Goal: Information Seeking & Learning: Learn about a topic

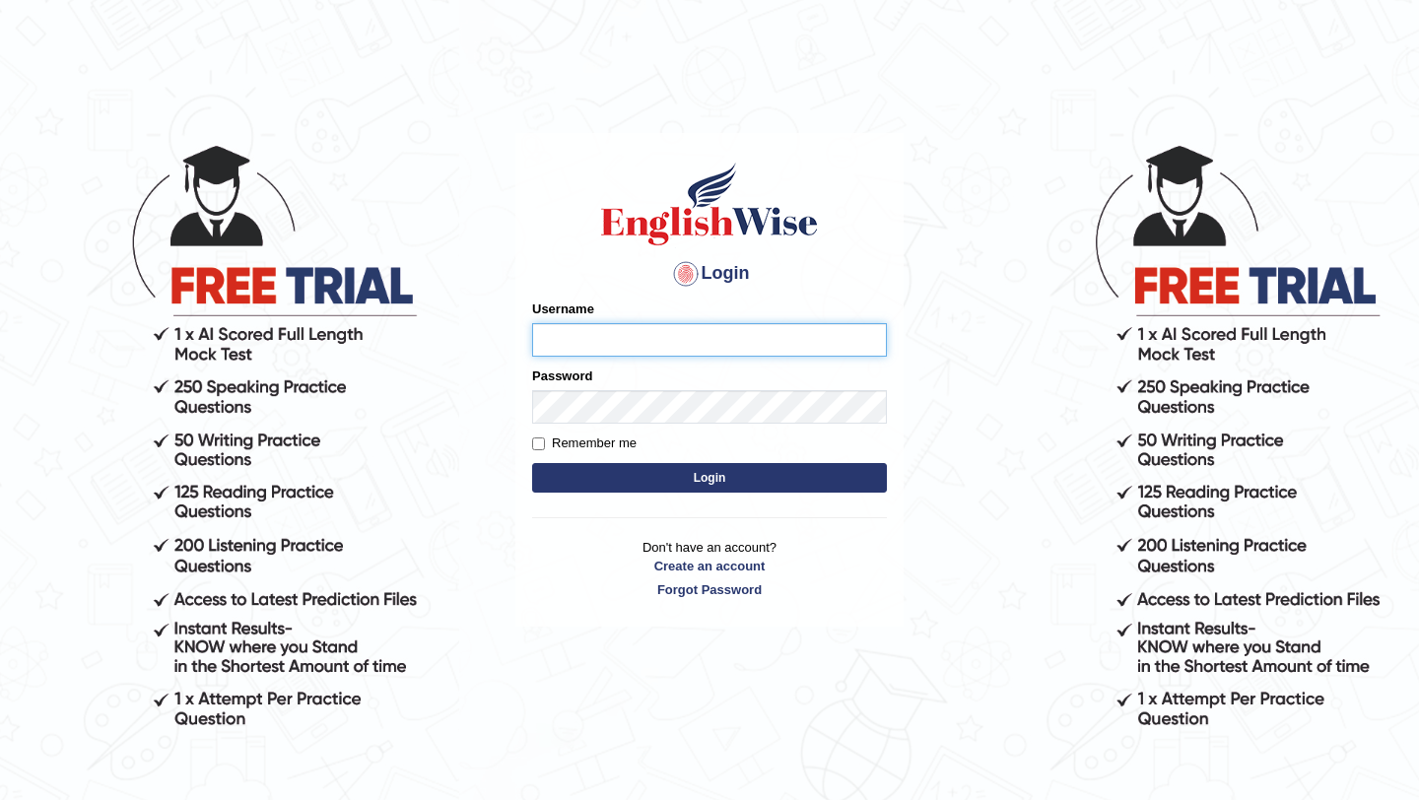
type input "Mayuguna"
click at [750, 477] on button "Login" at bounding box center [709, 478] width 355 height 30
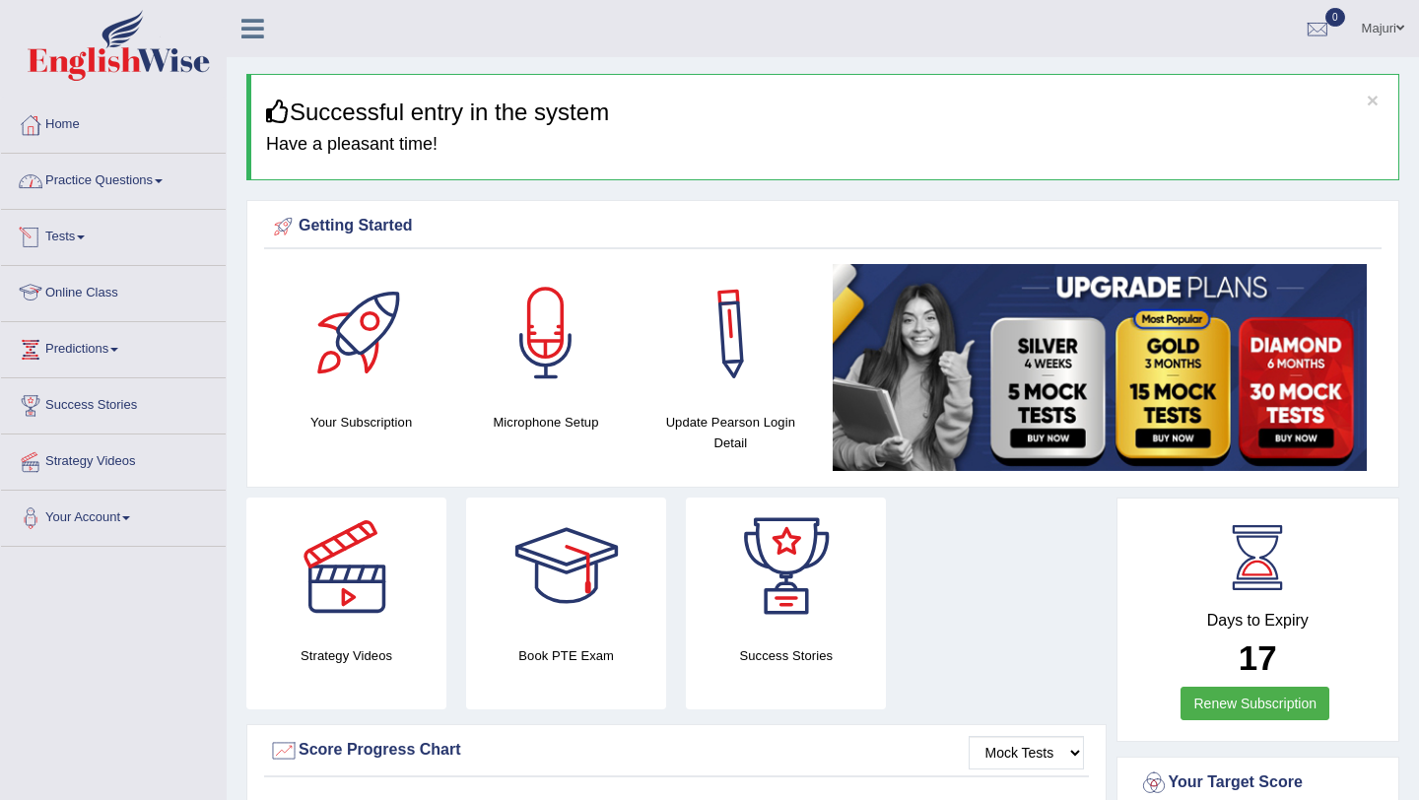
click at [93, 200] on link "Practice Questions" at bounding box center [113, 178] width 225 height 49
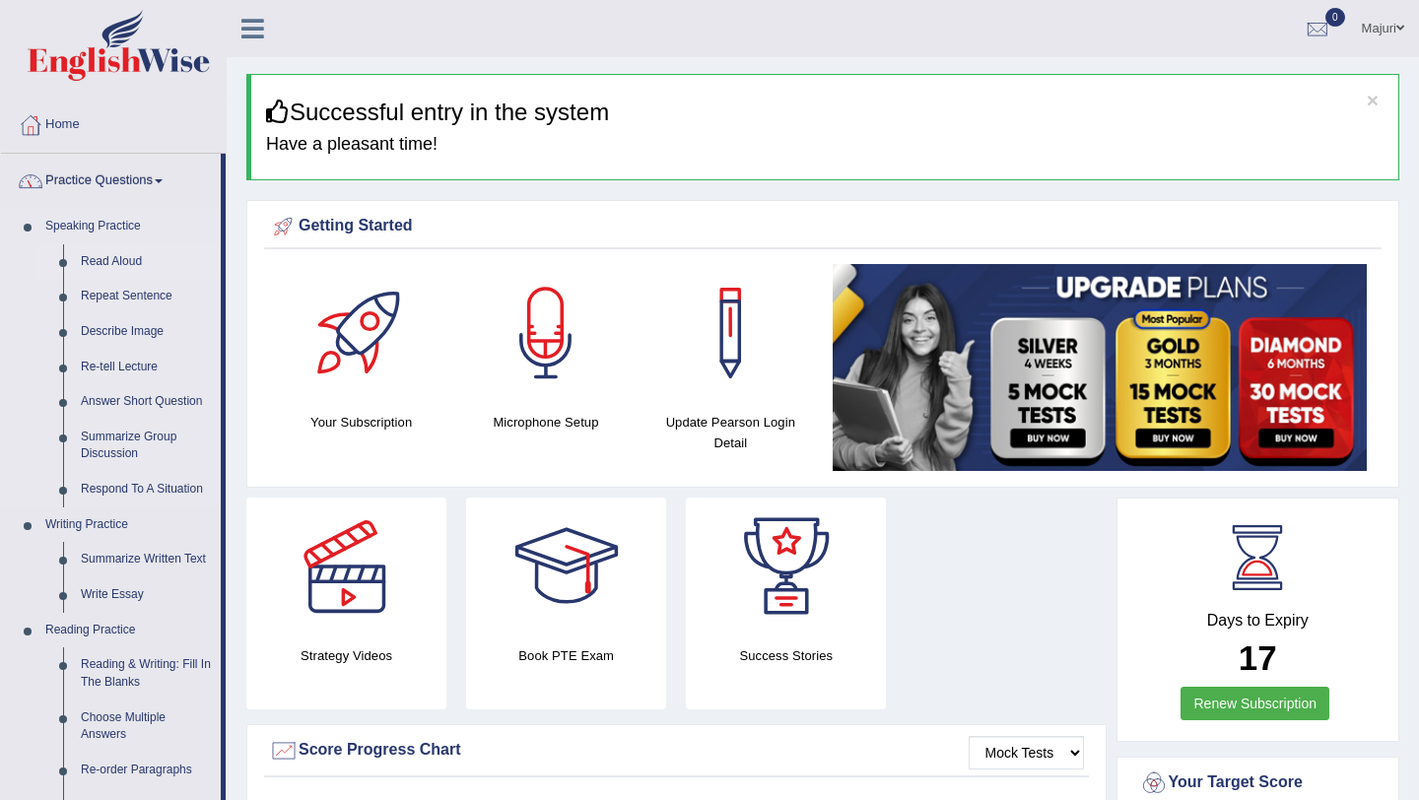
click at [112, 265] on link "Read Aloud" at bounding box center [146, 261] width 149 height 35
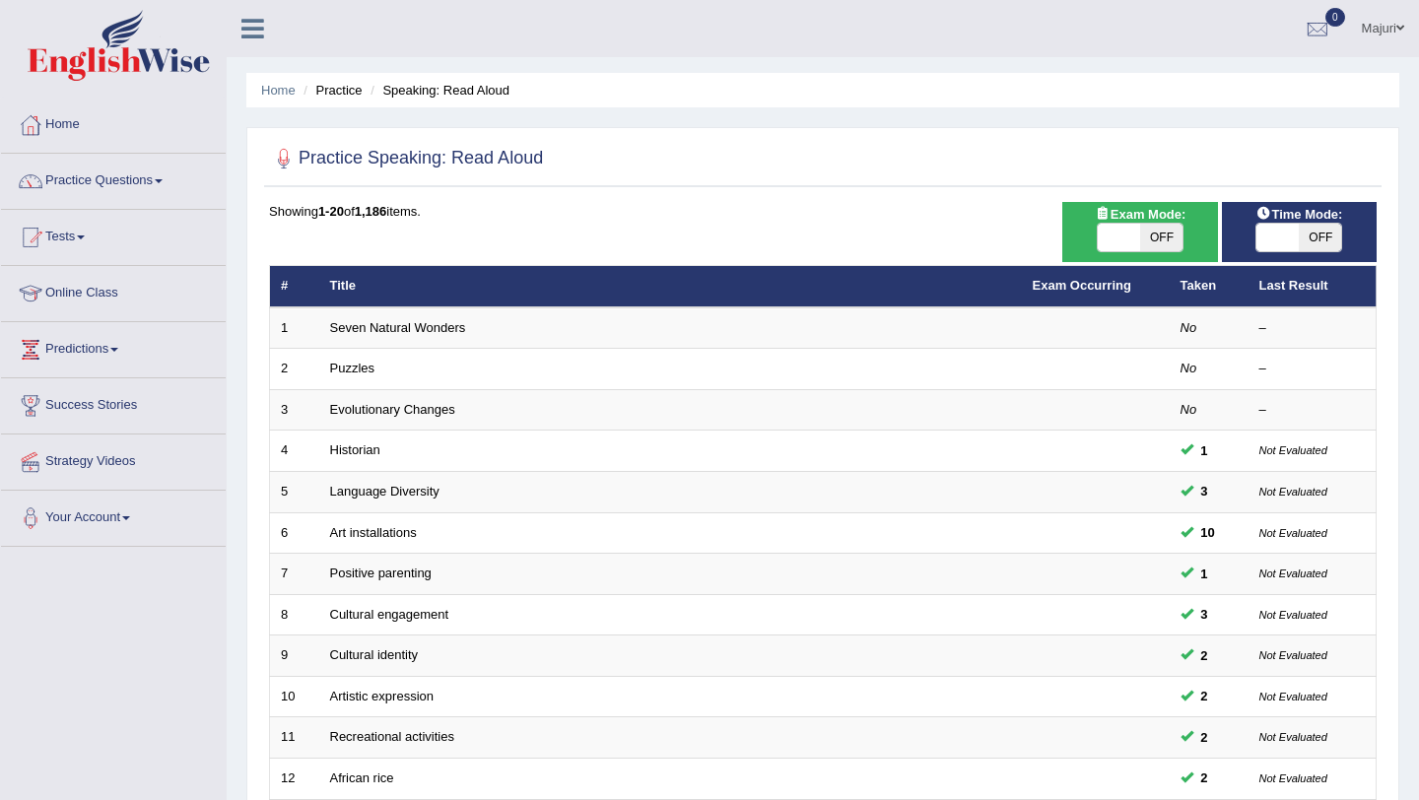
click at [1114, 239] on span at bounding box center [1119, 238] width 42 height 28
checkbox input "true"
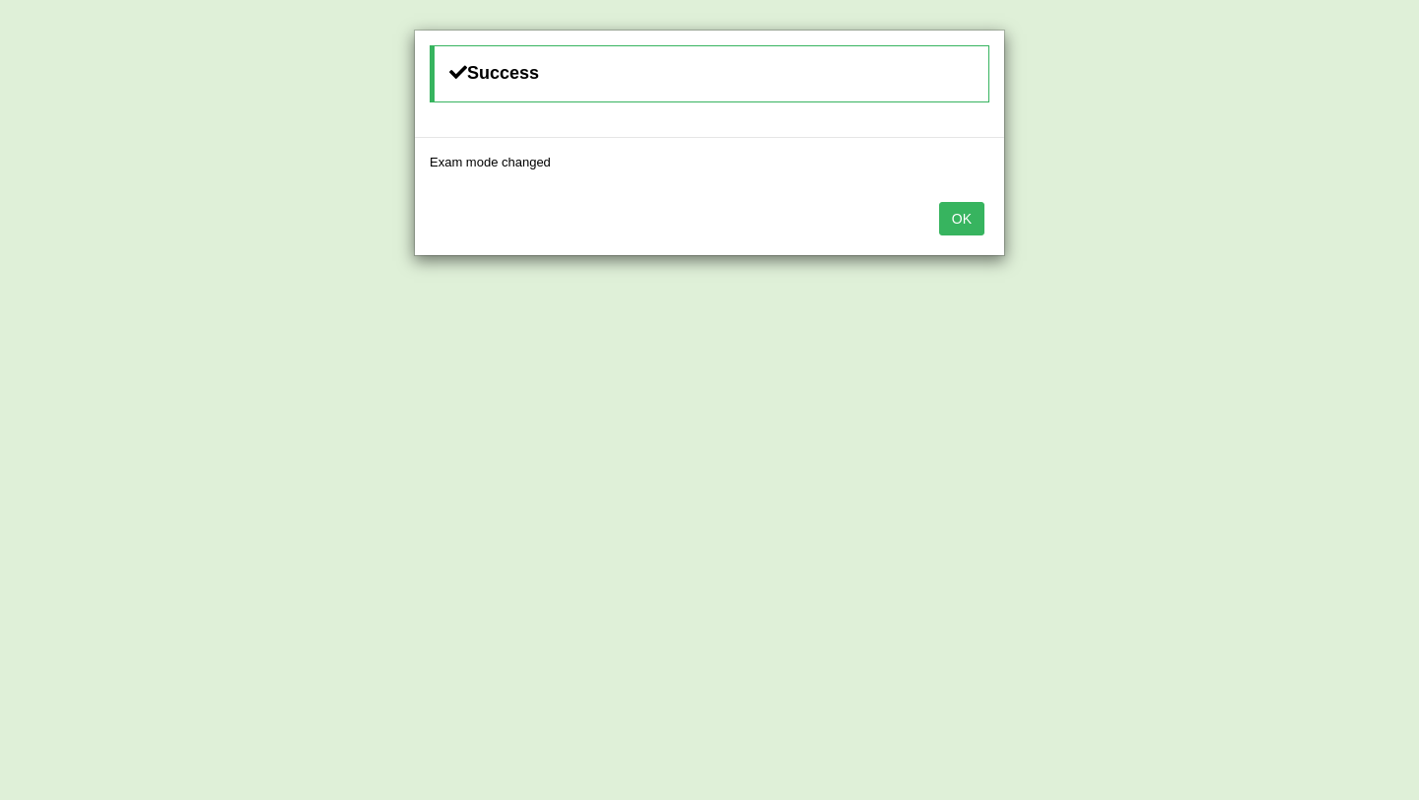
click at [983, 215] on button "OK" at bounding box center [961, 219] width 45 height 34
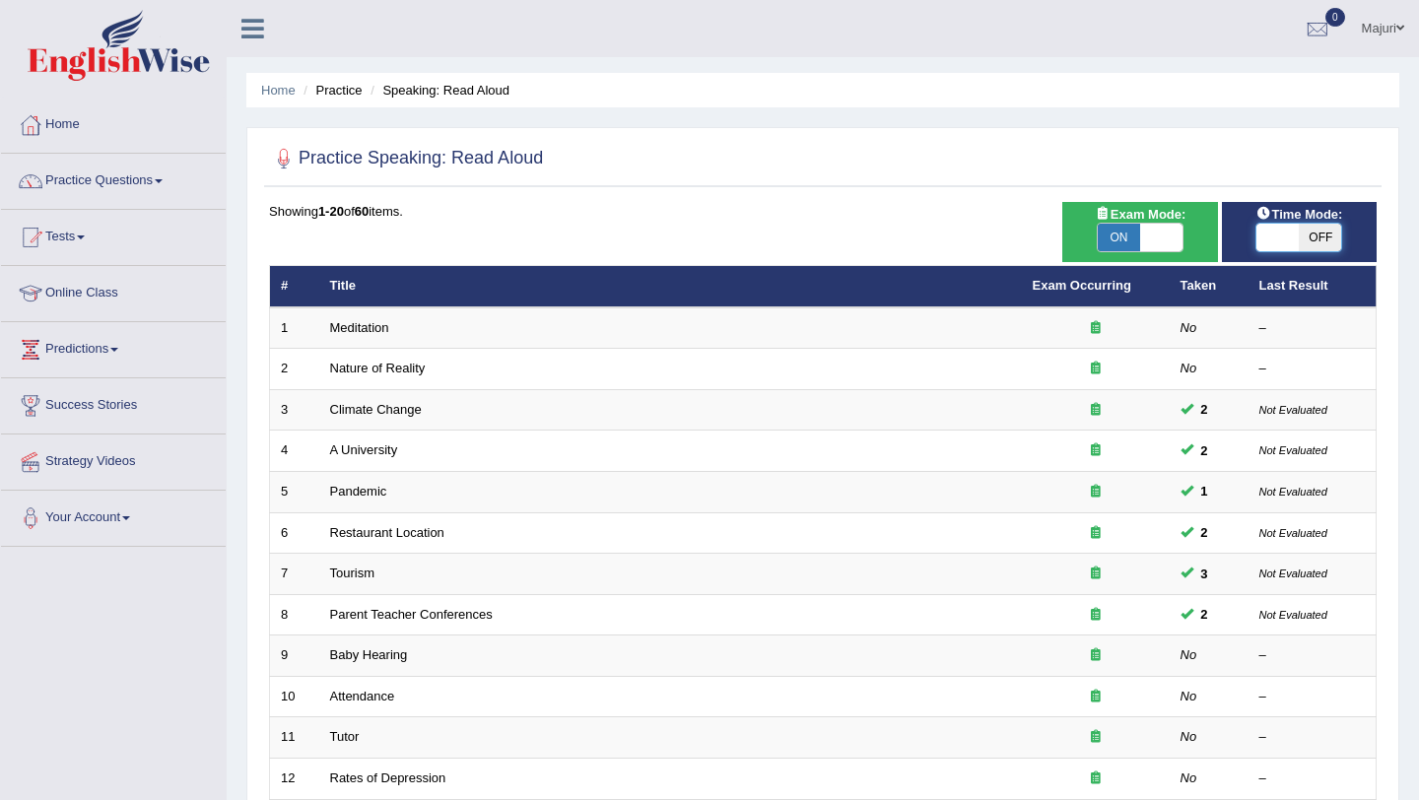
click at [1274, 242] on span at bounding box center [1278, 238] width 42 height 28
checkbox input "true"
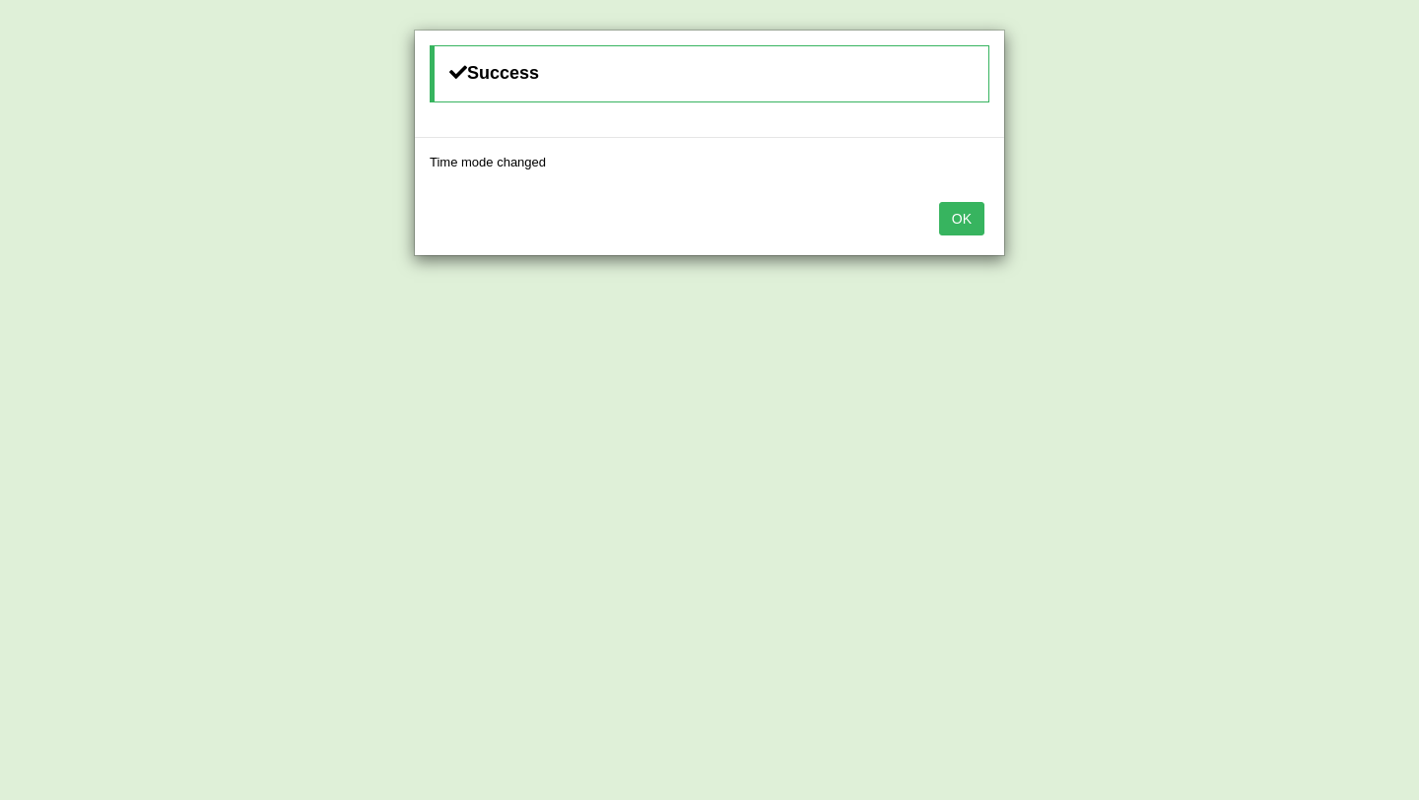
click at [966, 221] on button "OK" at bounding box center [961, 219] width 45 height 34
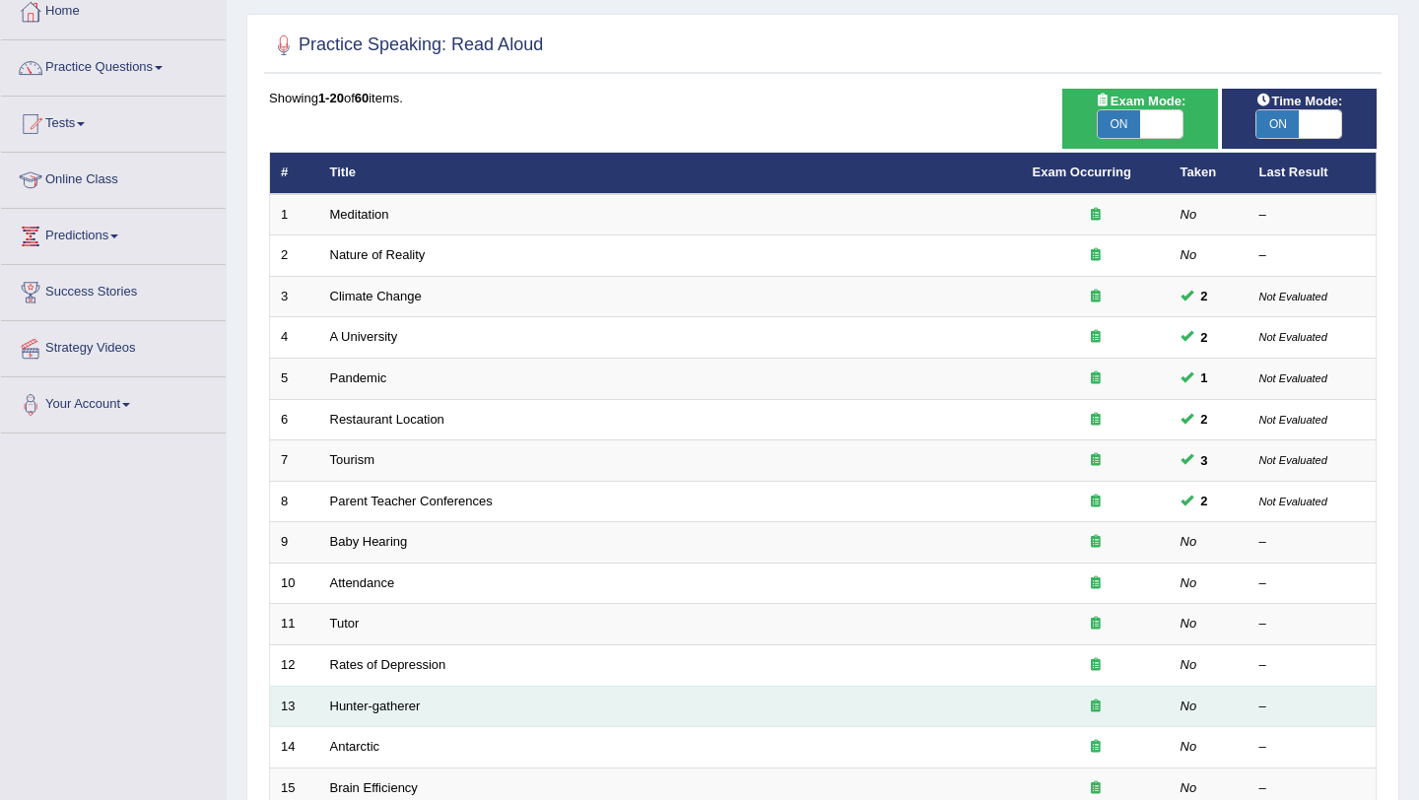
scroll to position [110, 0]
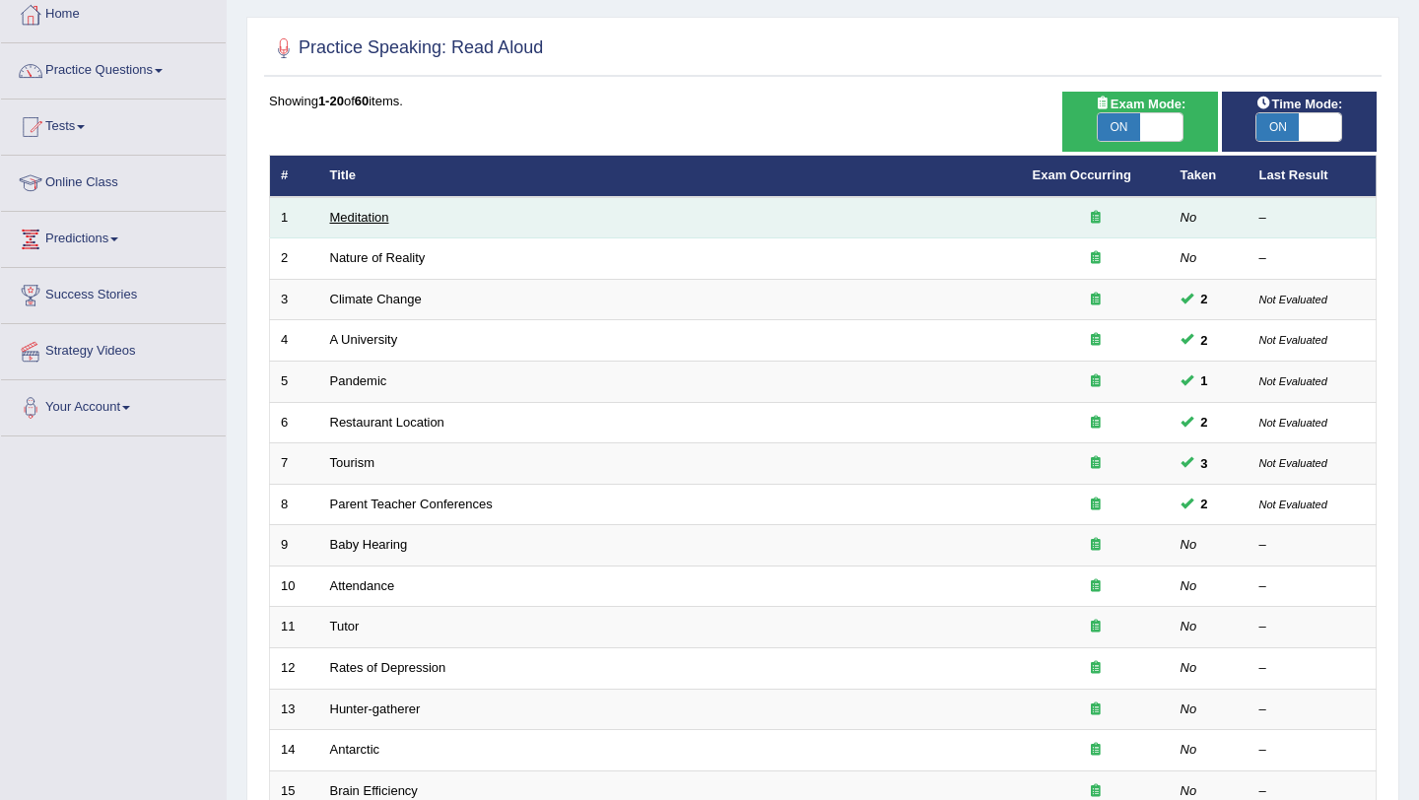
click at [369, 216] on link "Meditation" at bounding box center [359, 217] width 59 height 15
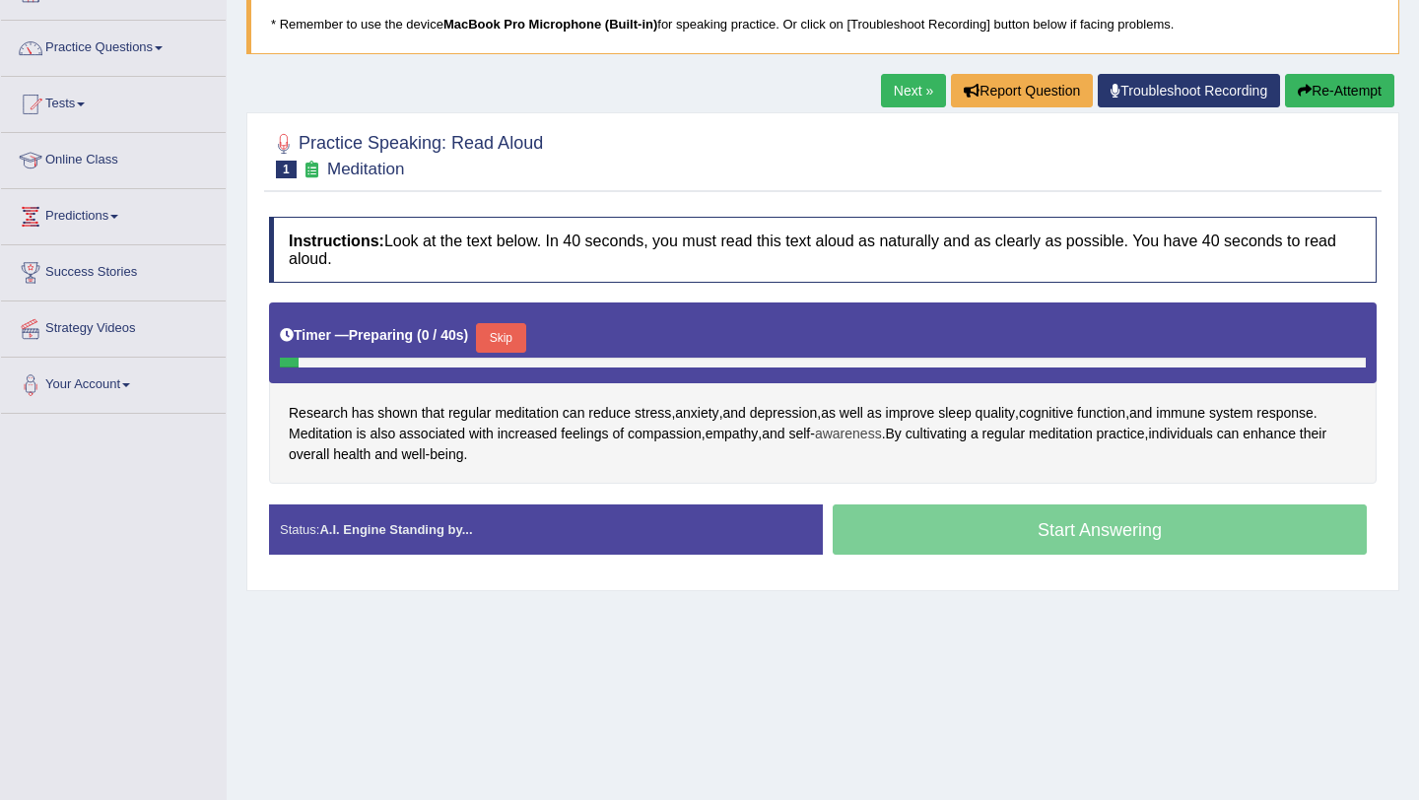
scroll to position [146, 0]
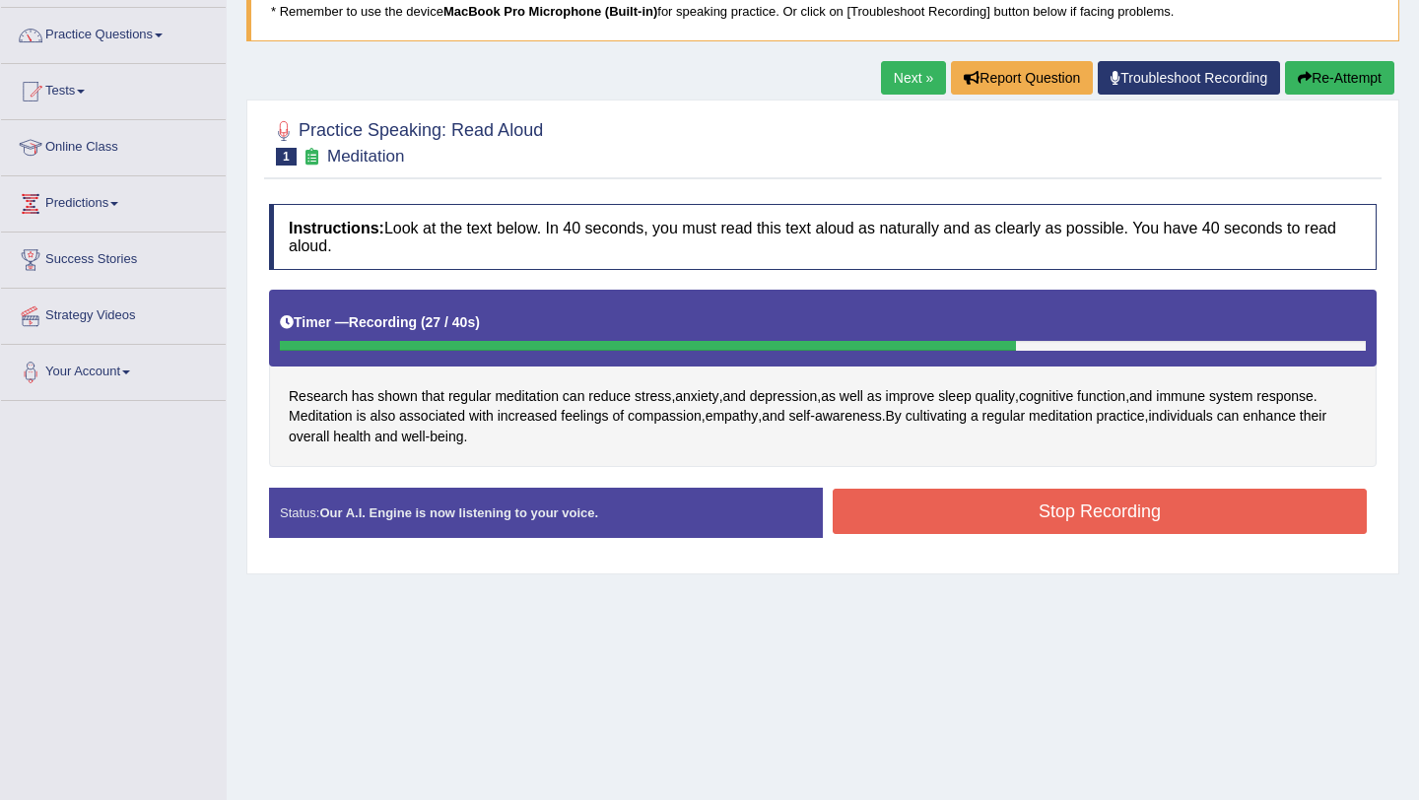
click at [1112, 533] on button "Stop Recording" at bounding box center [1100, 511] width 534 height 45
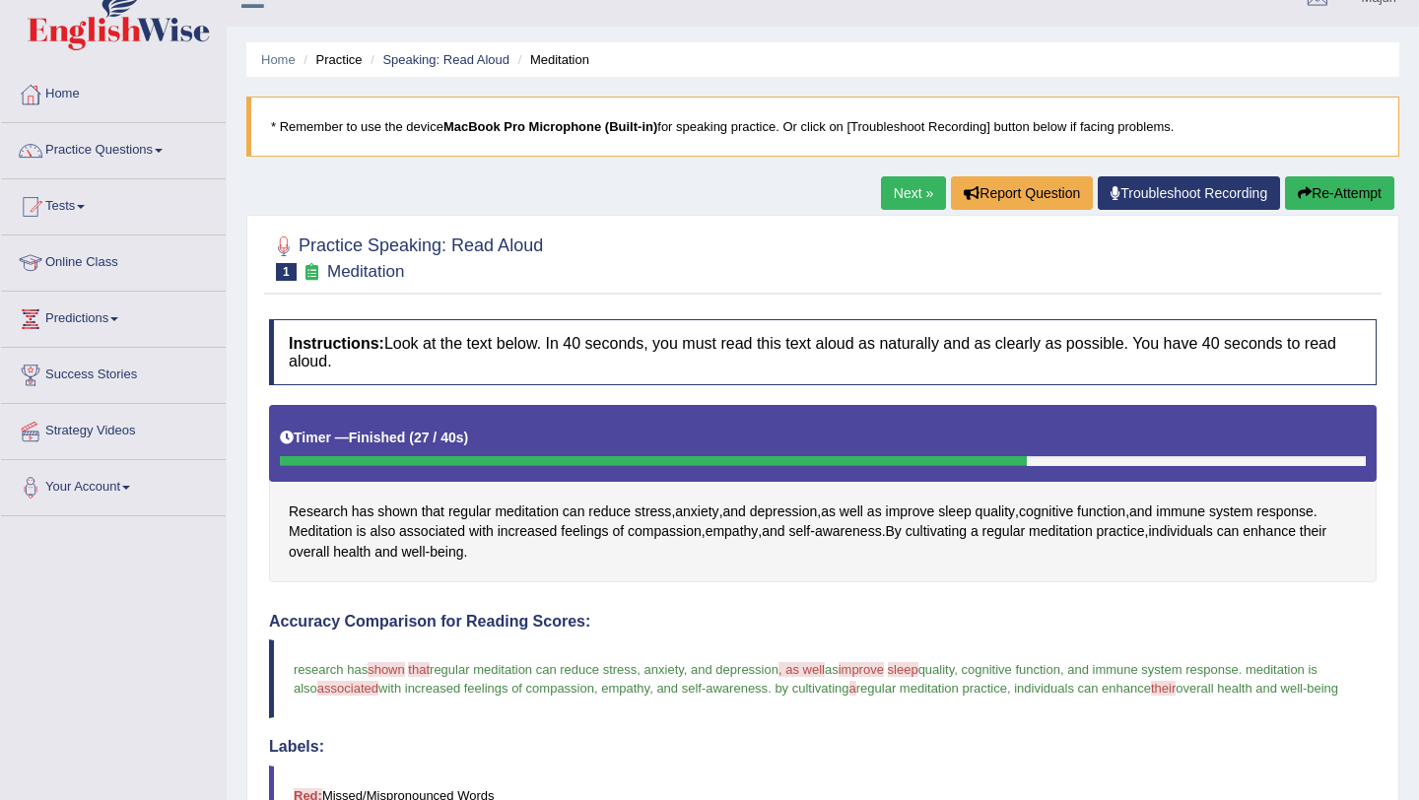
scroll to position [43, 0]
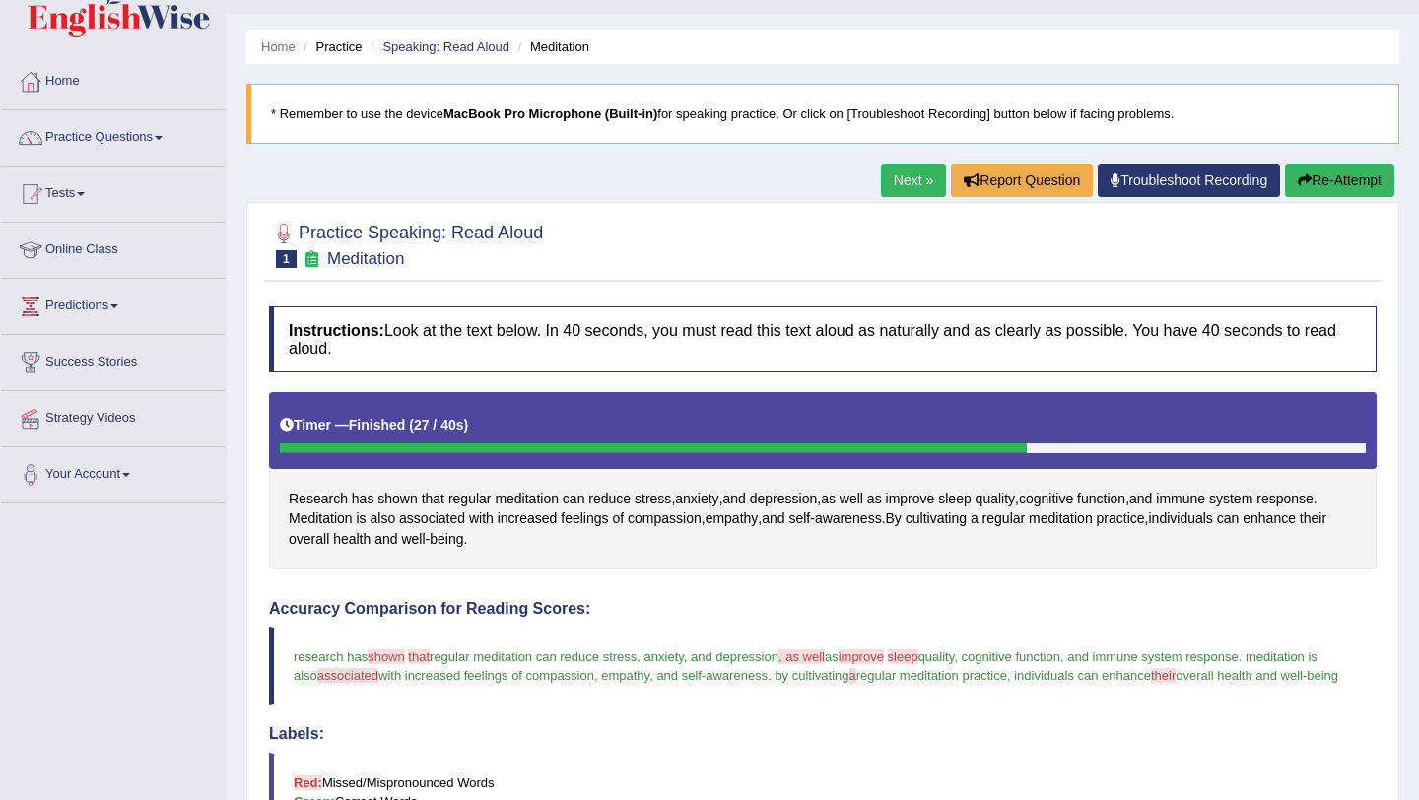
click at [1311, 191] on button "Re-Attempt" at bounding box center [1339, 181] width 109 height 34
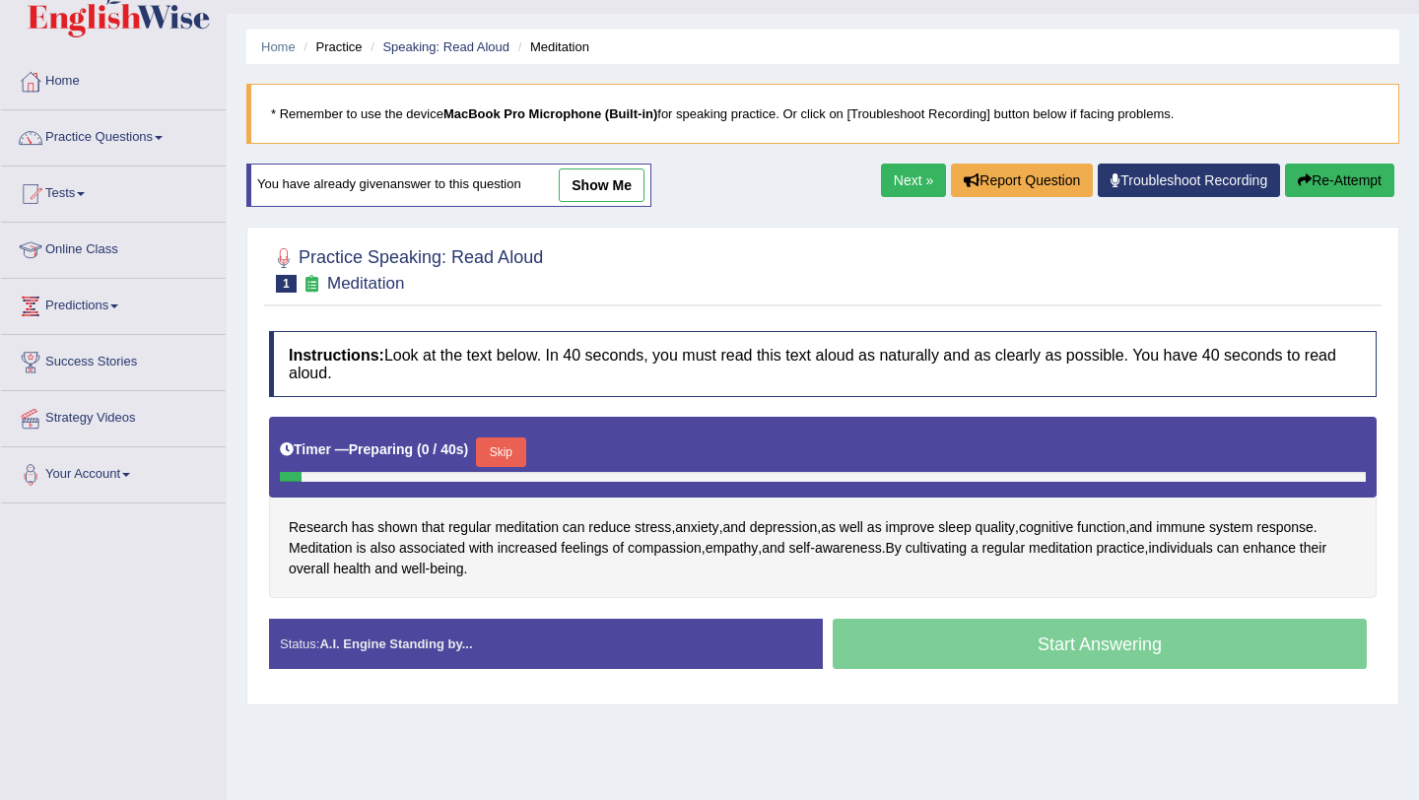
scroll to position [43, 0]
click at [504, 458] on button "Skip" at bounding box center [500, 453] width 49 height 30
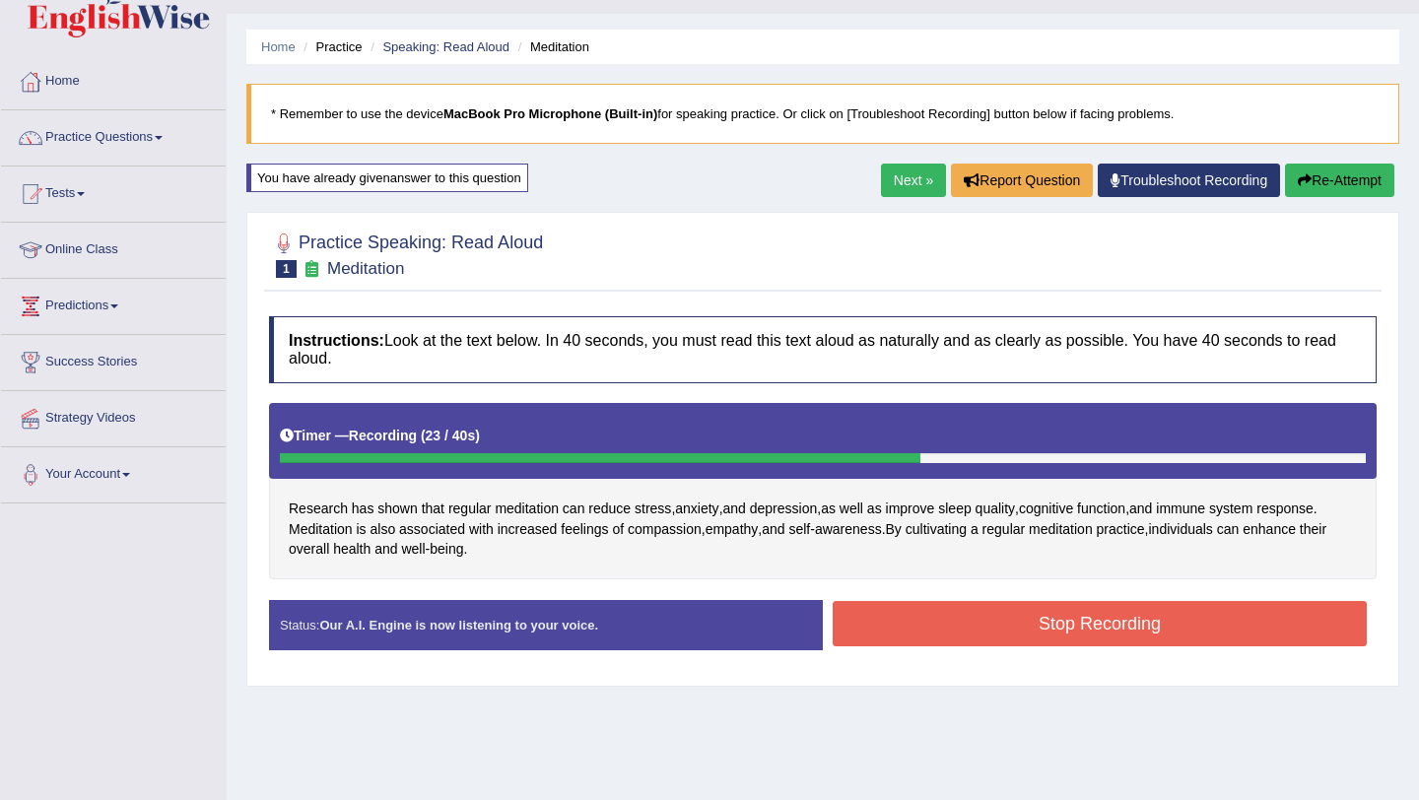
click at [933, 594] on div "Instructions: Look at the text below. In 40 seconds, you must read this text al…" at bounding box center [823, 491] width 1118 height 369
click at [950, 618] on button "Stop Recording" at bounding box center [1100, 623] width 534 height 45
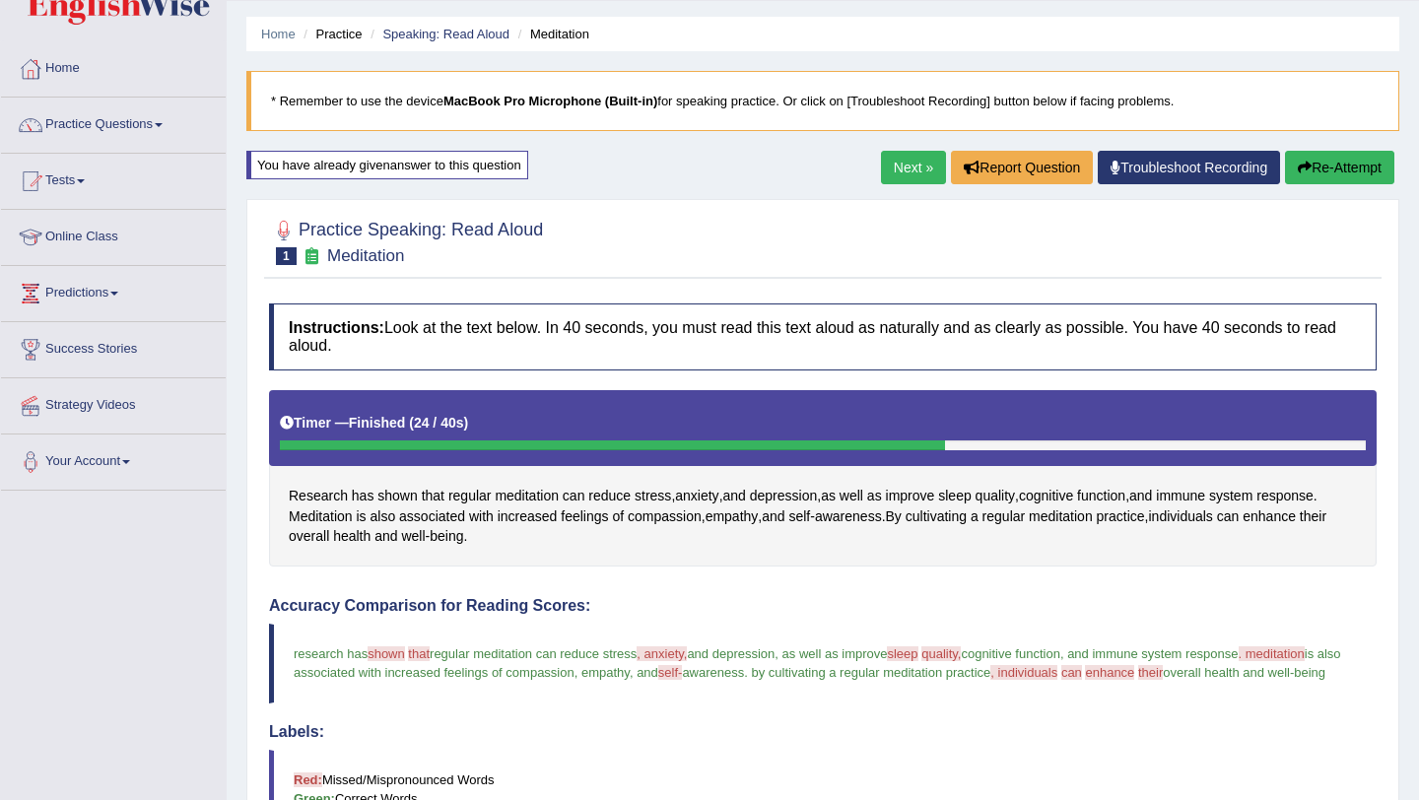
scroll to position [0, 0]
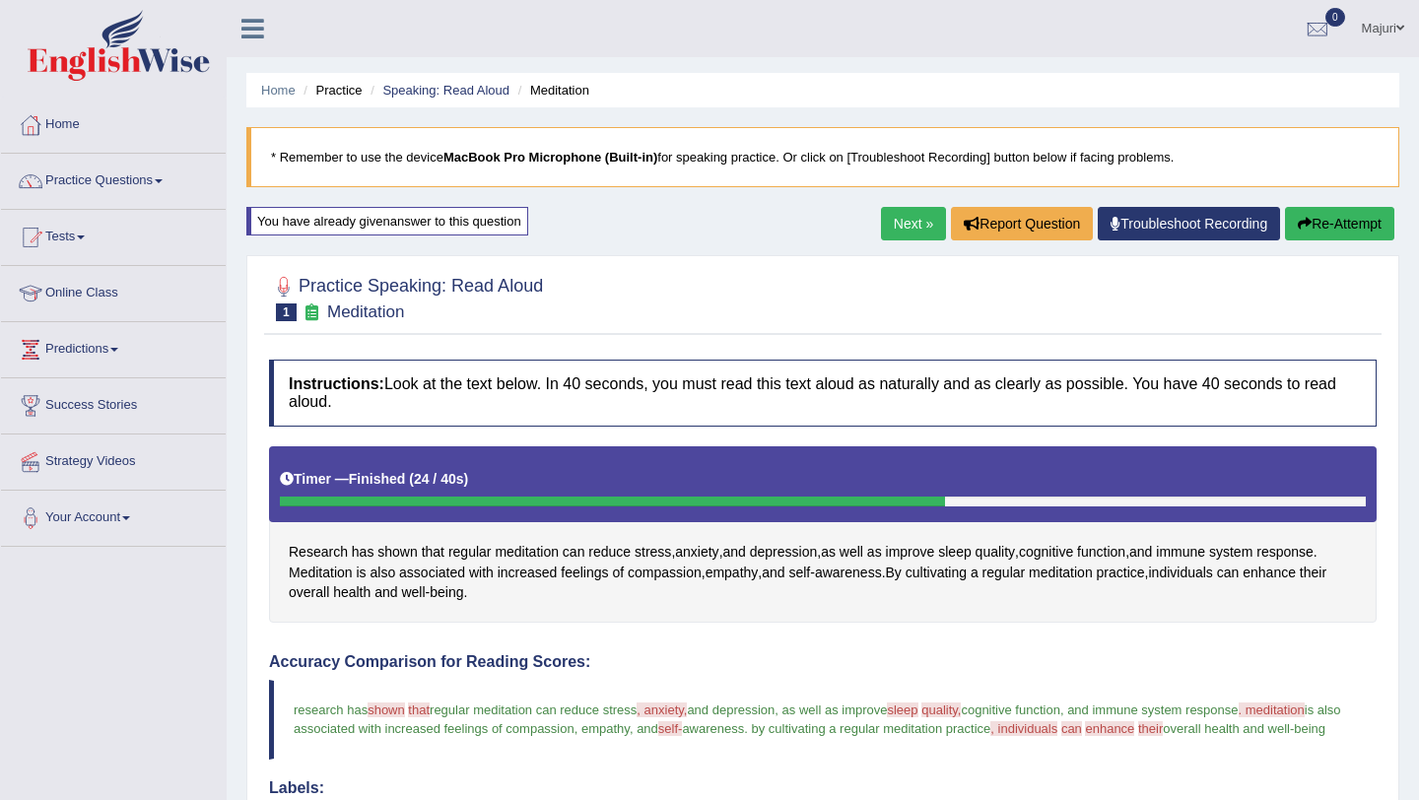
click at [1360, 227] on button "Re-Attempt" at bounding box center [1339, 224] width 109 height 34
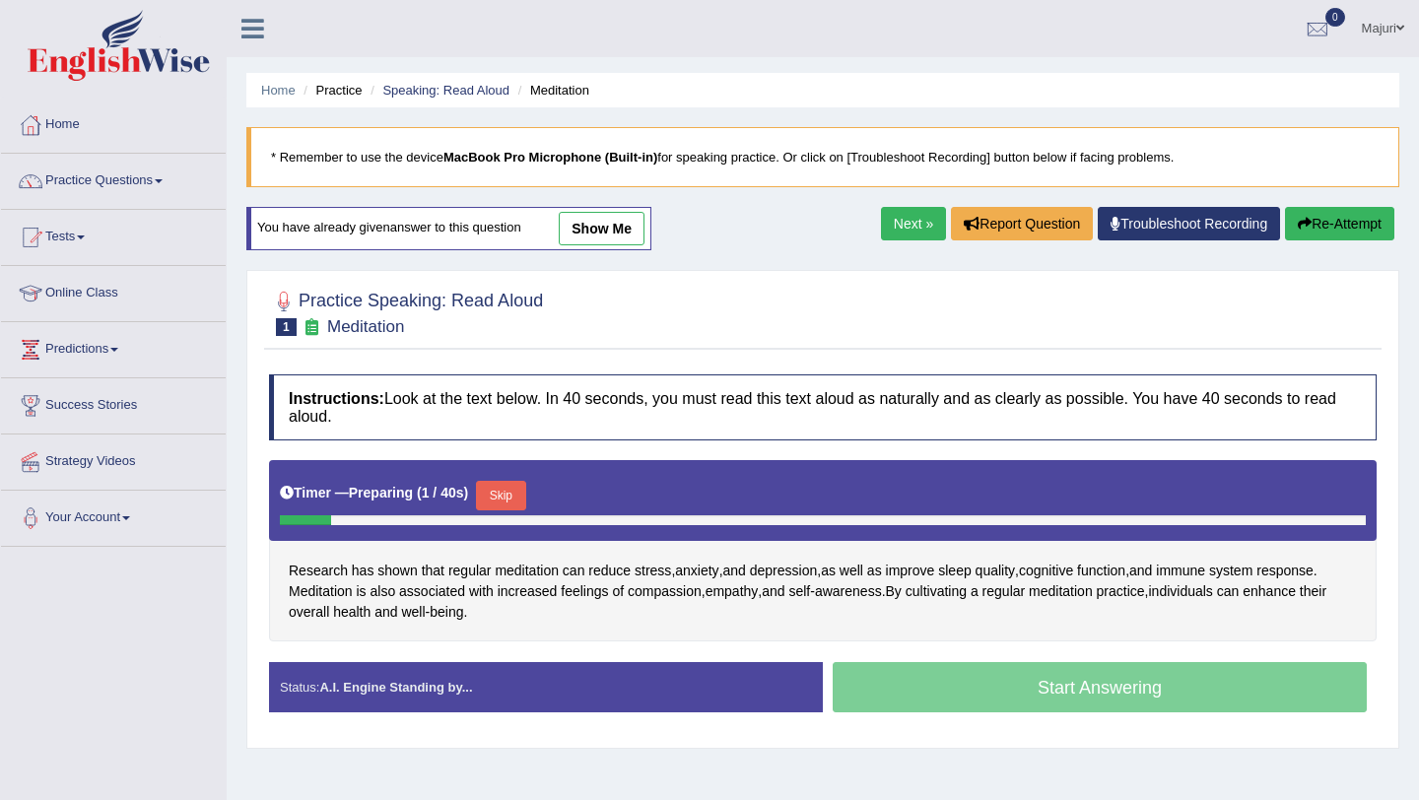
click at [496, 510] on button "Skip" at bounding box center [500, 496] width 49 height 30
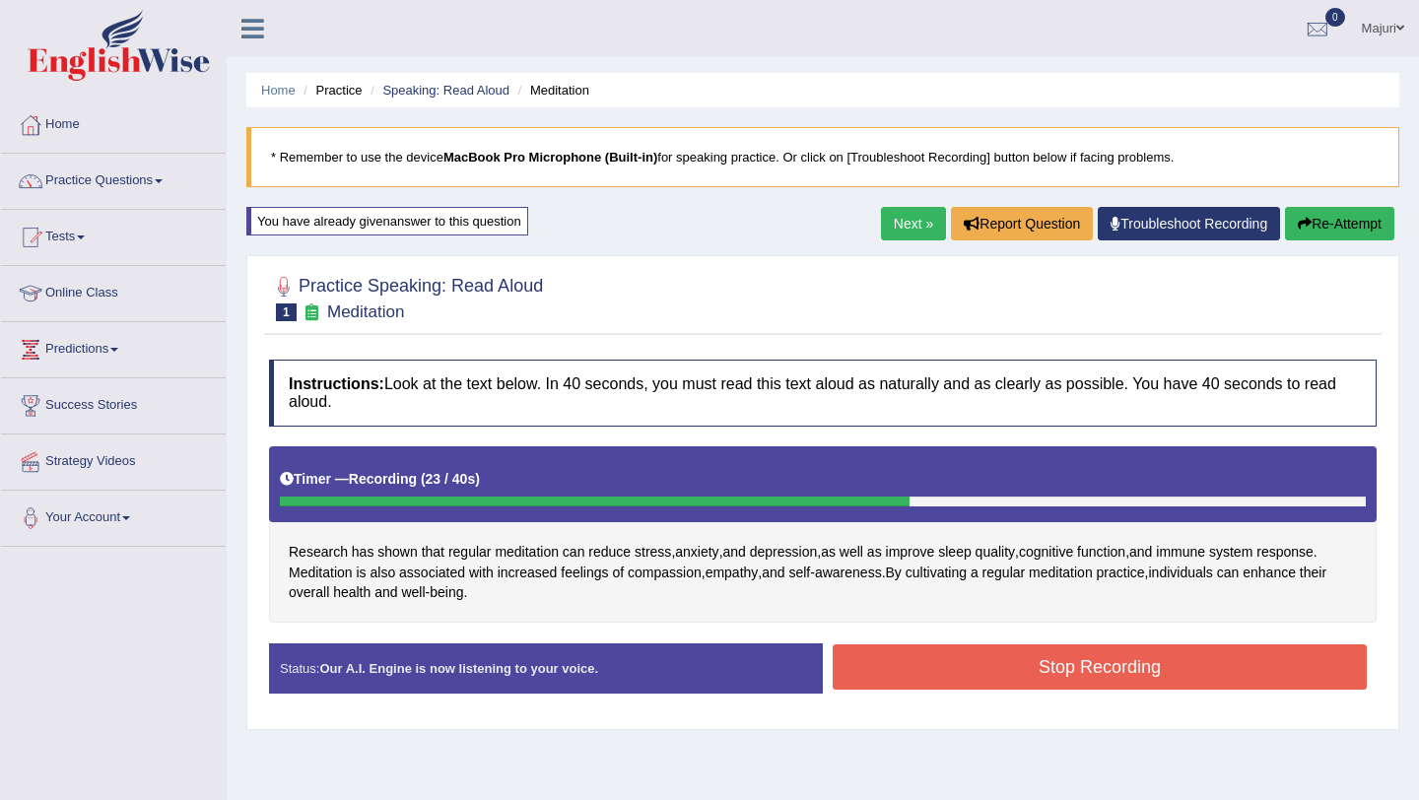
click at [954, 659] on button "Stop Recording" at bounding box center [1100, 667] width 534 height 45
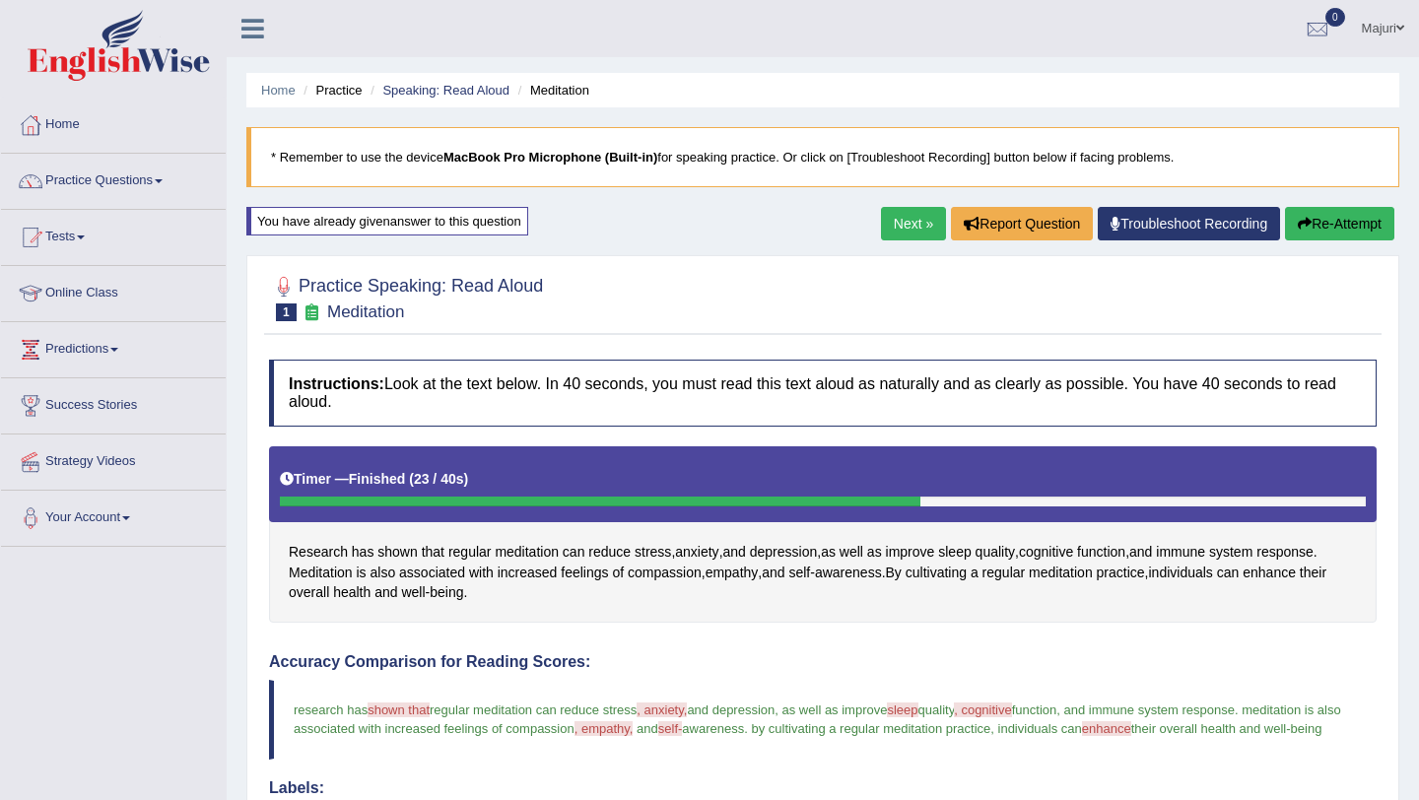
click at [906, 227] on link "Next »" at bounding box center [913, 224] width 65 height 34
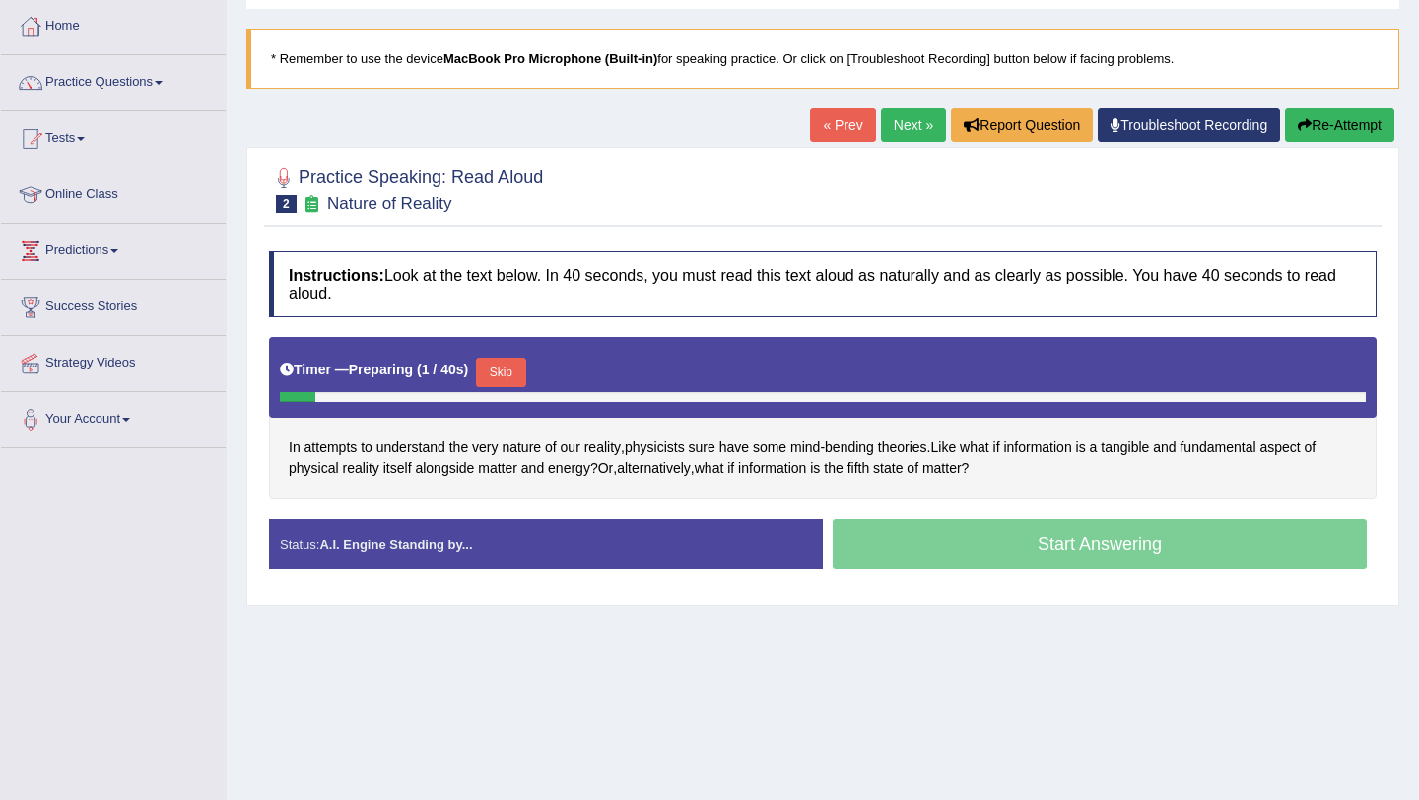
scroll to position [118, 0]
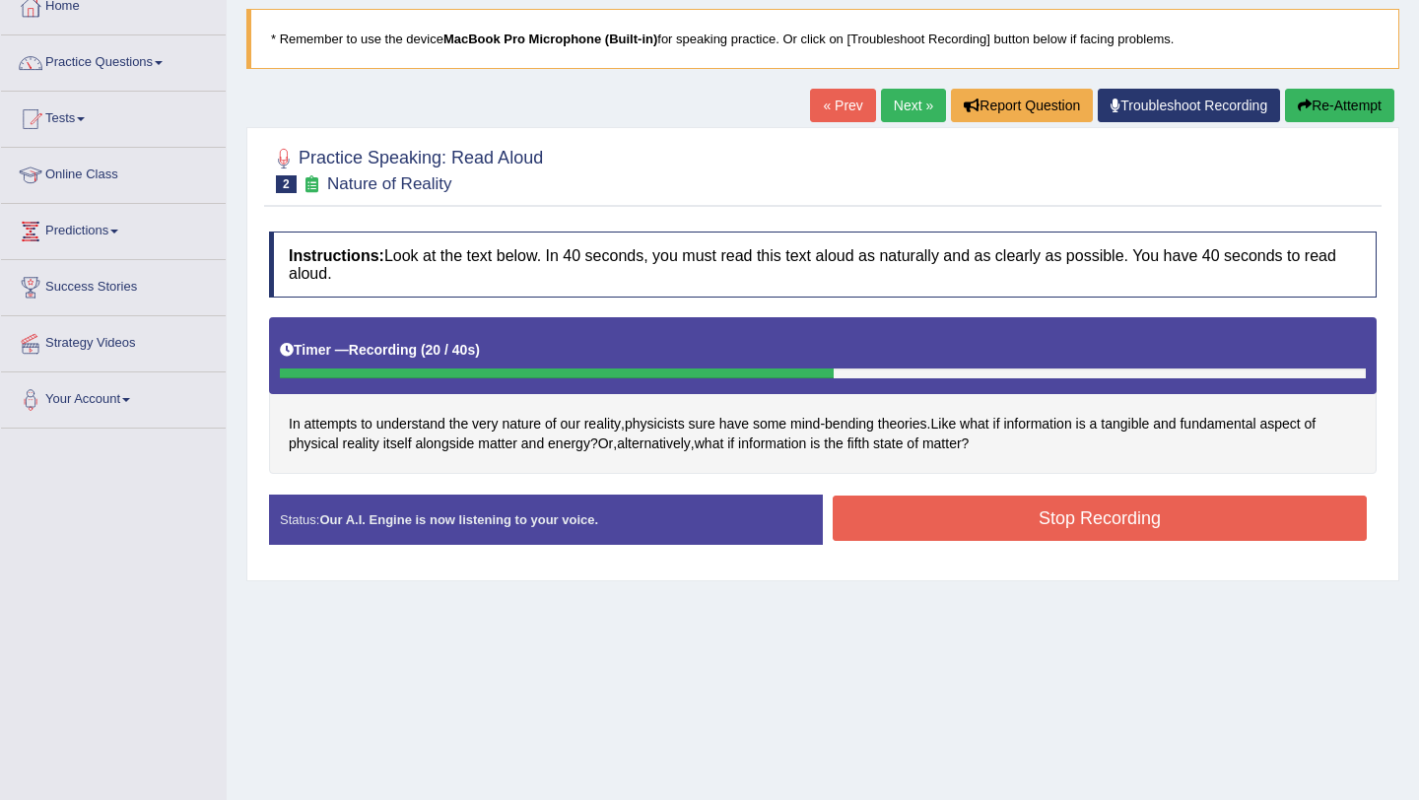
click at [1128, 516] on button "Stop Recording" at bounding box center [1100, 518] width 534 height 45
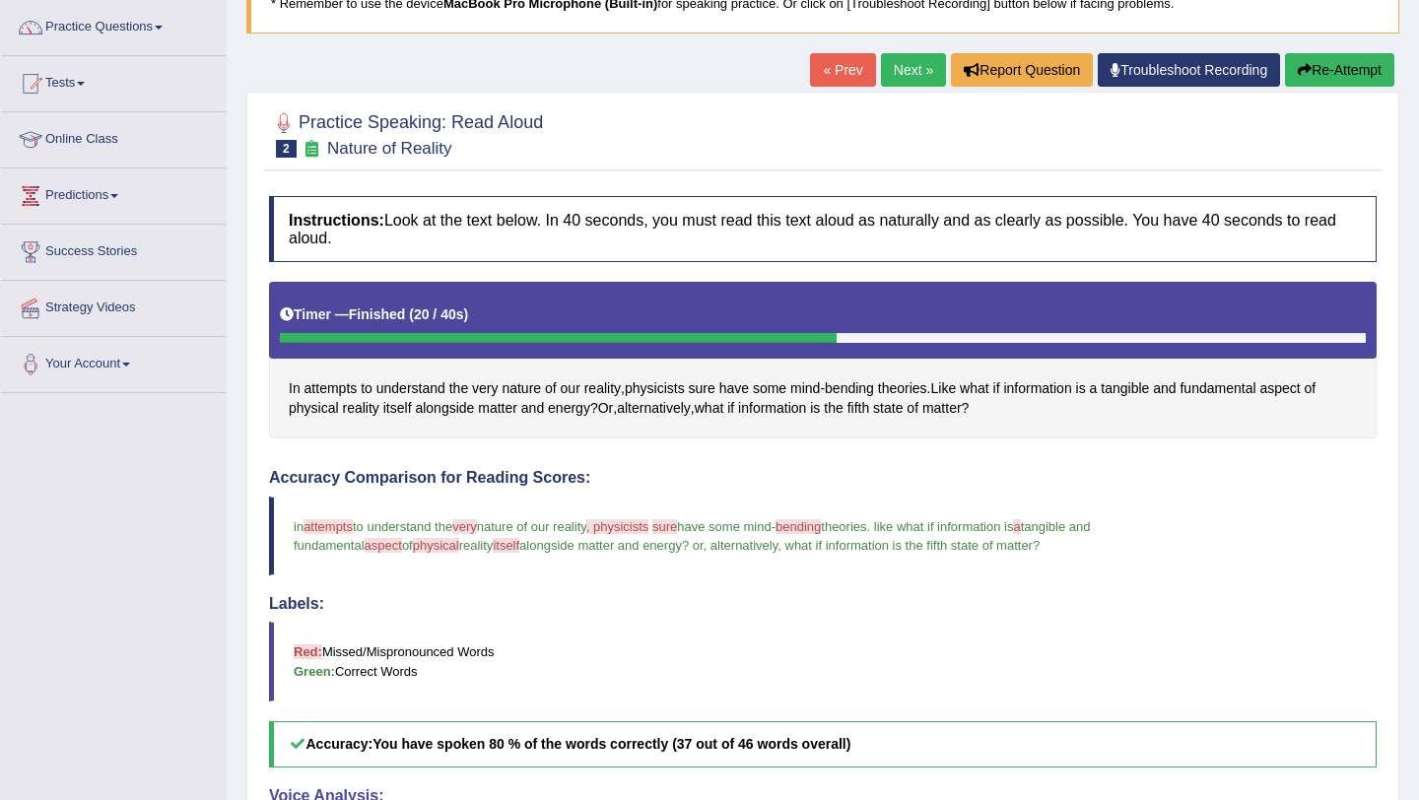
scroll to position [0, 0]
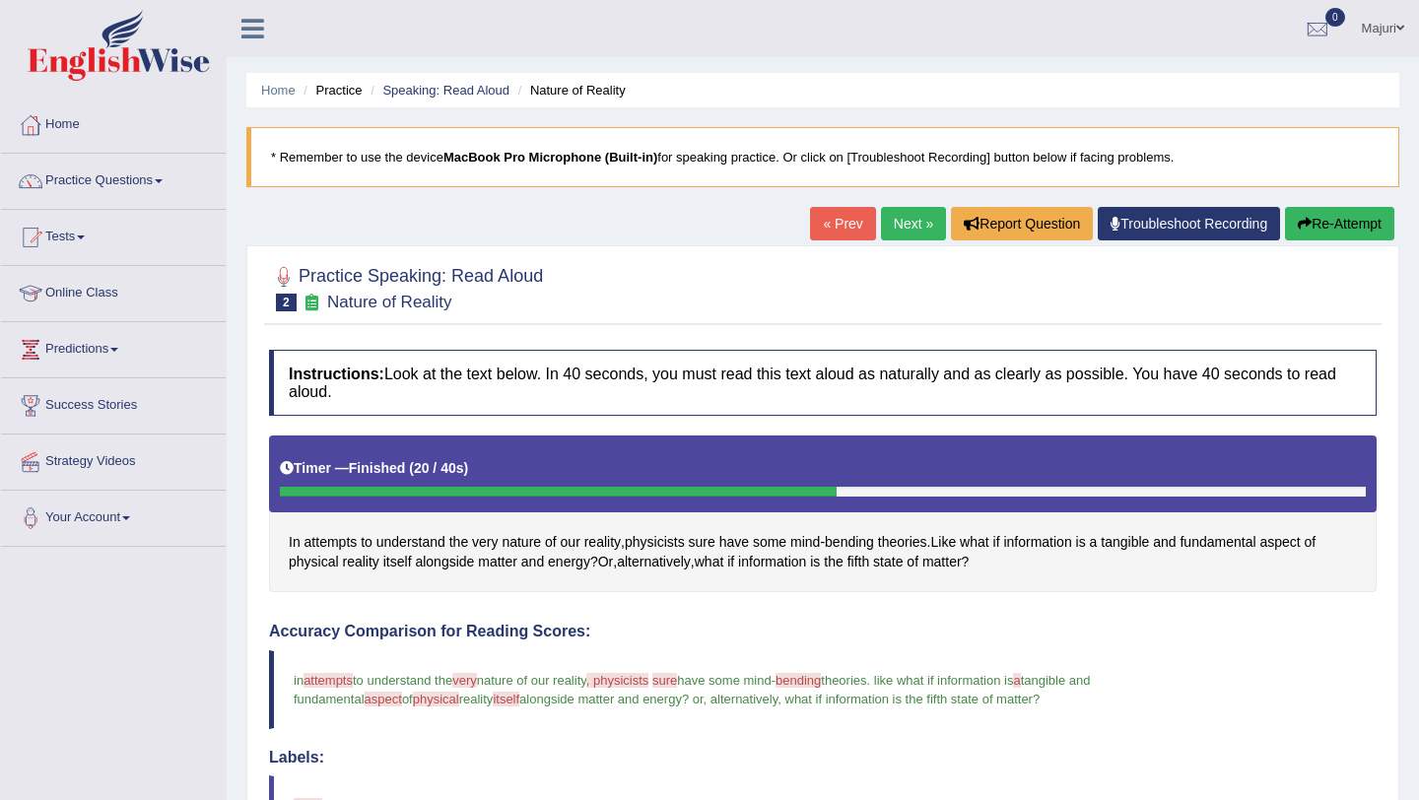
click at [1316, 229] on button "Re-Attempt" at bounding box center [1339, 224] width 109 height 34
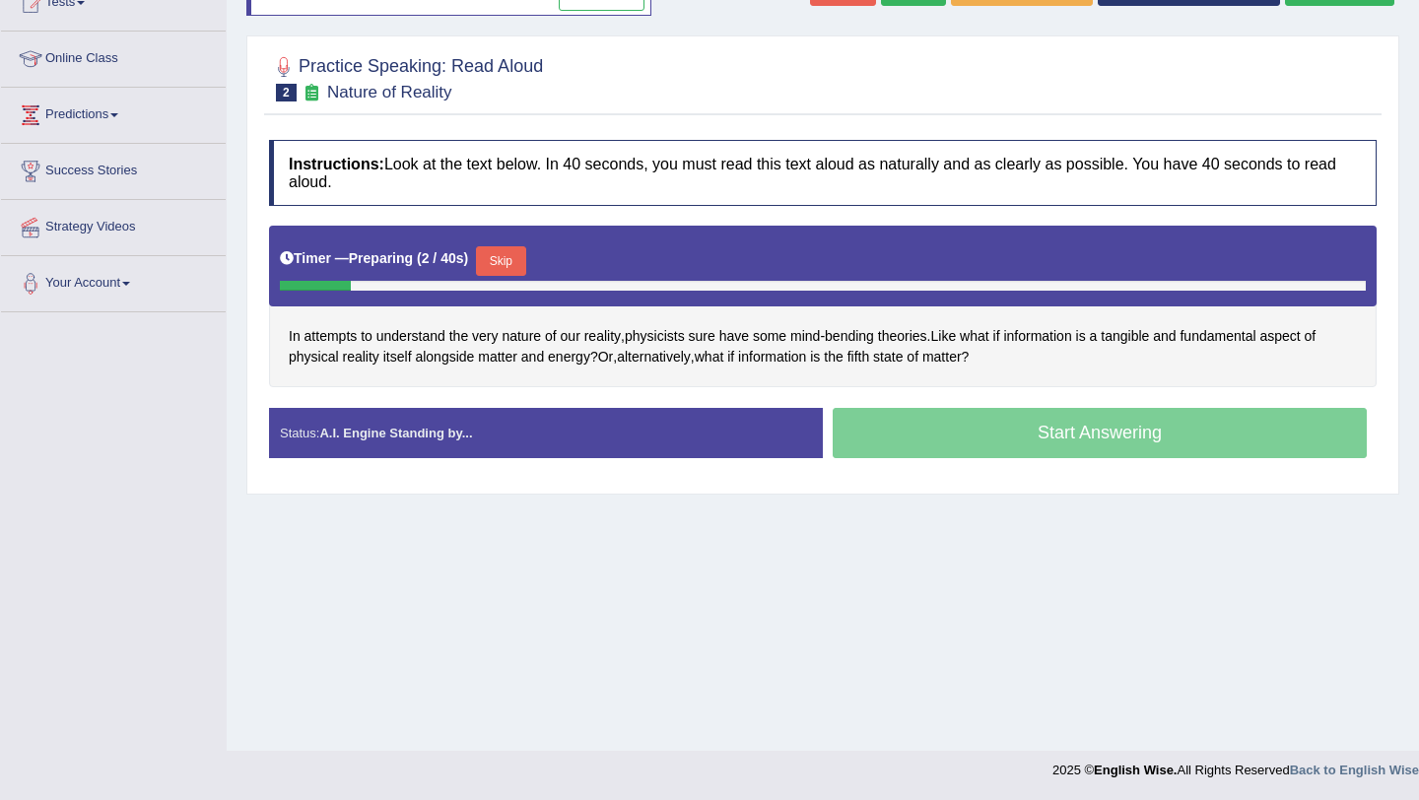
click at [512, 265] on button "Skip" at bounding box center [500, 261] width 49 height 30
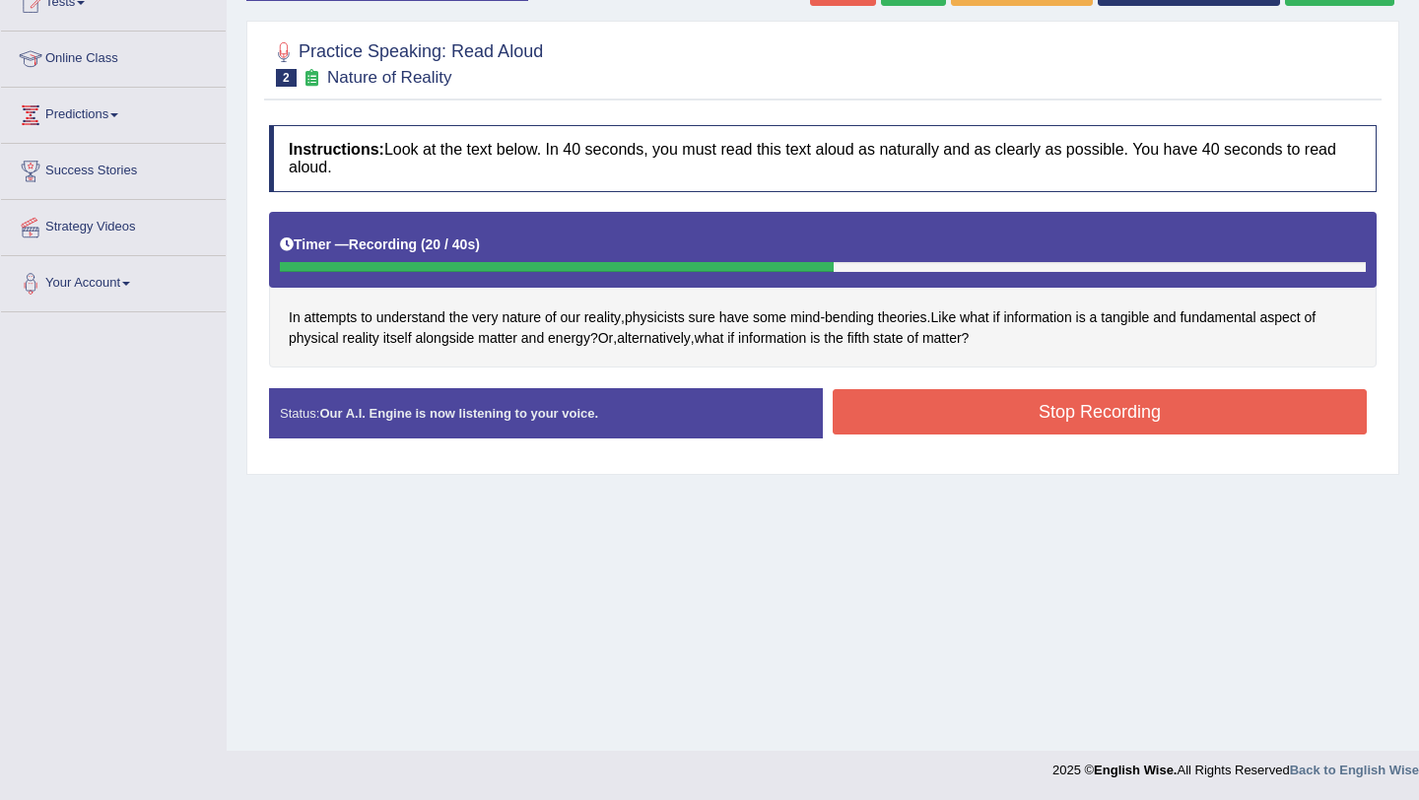
click at [961, 431] on button "Stop Recording" at bounding box center [1100, 411] width 534 height 45
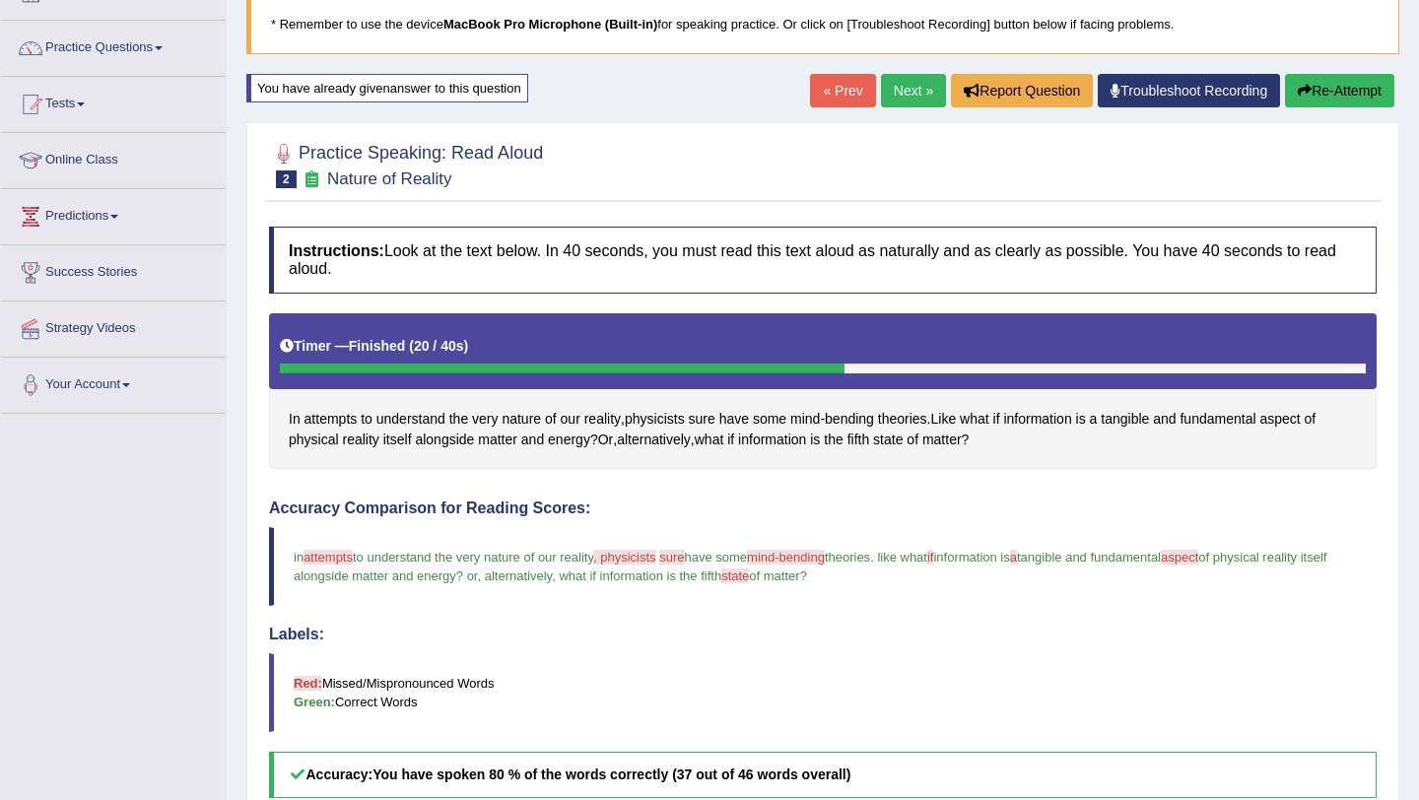
scroll to position [132, 0]
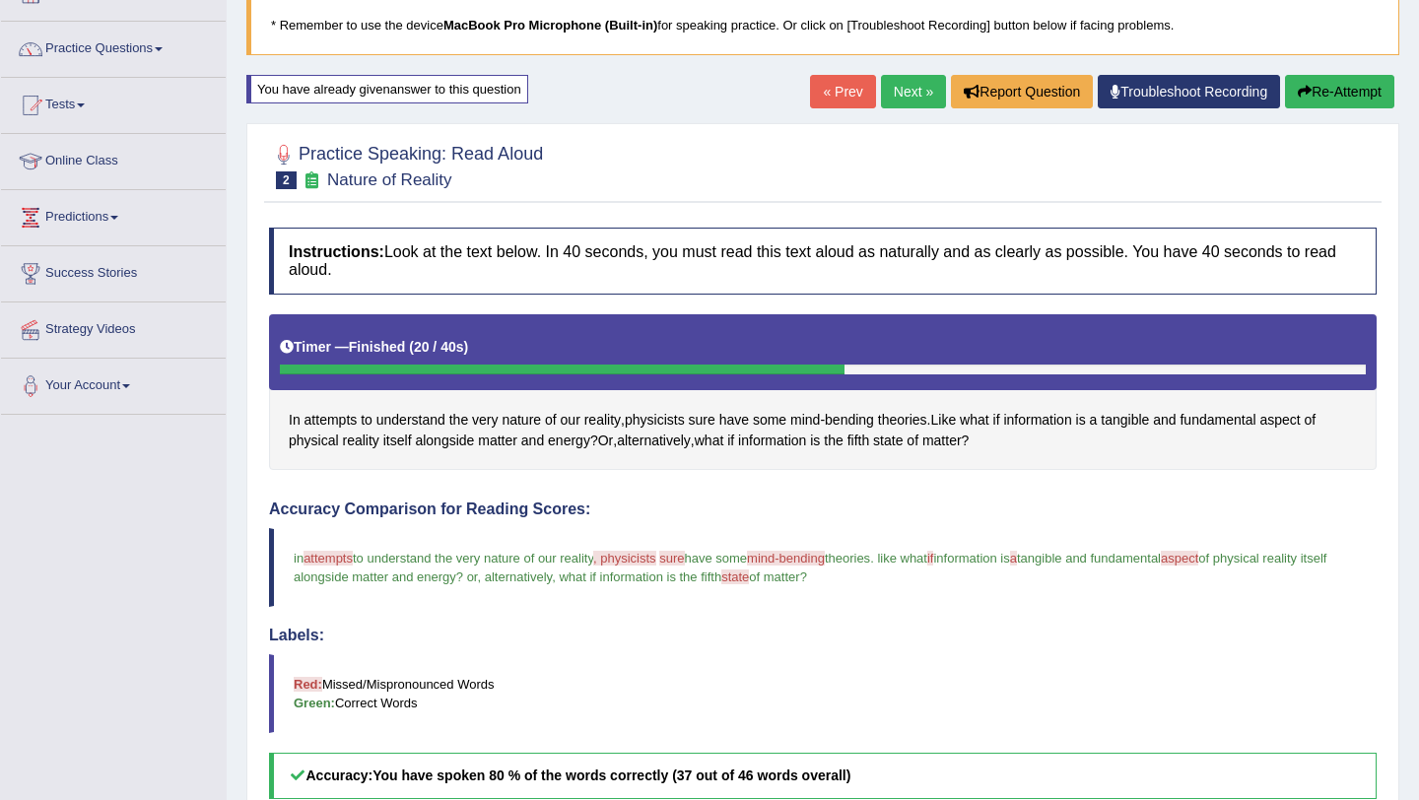
click at [1317, 100] on button "Re-Attempt" at bounding box center [1339, 92] width 109 height 34
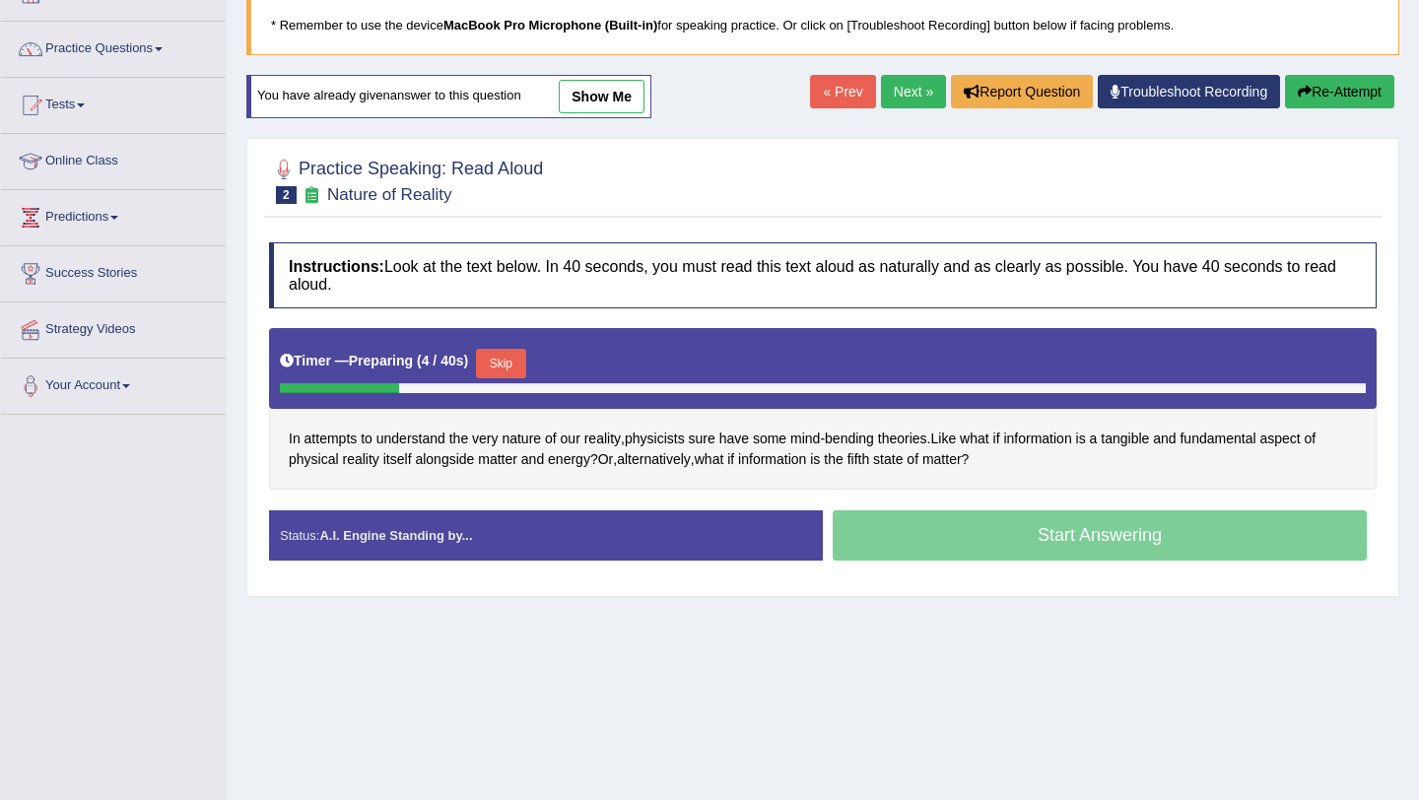
click at [512, 363] on button "Skip" at bounding box center [500, 364] width 49 height 30
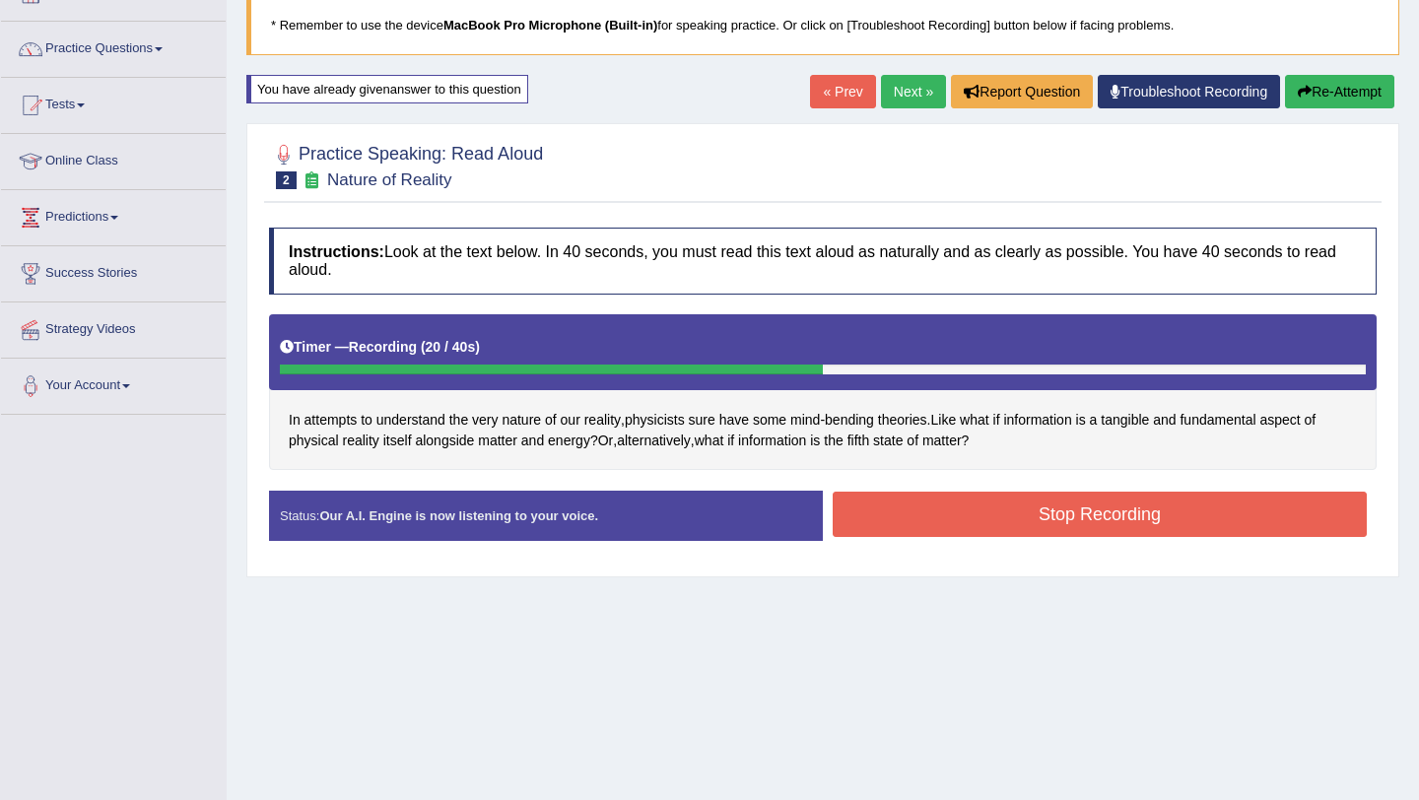
click at [1008, 530] on button "Stop Recording" at bounding box center [1100, 514] width 534 height 45
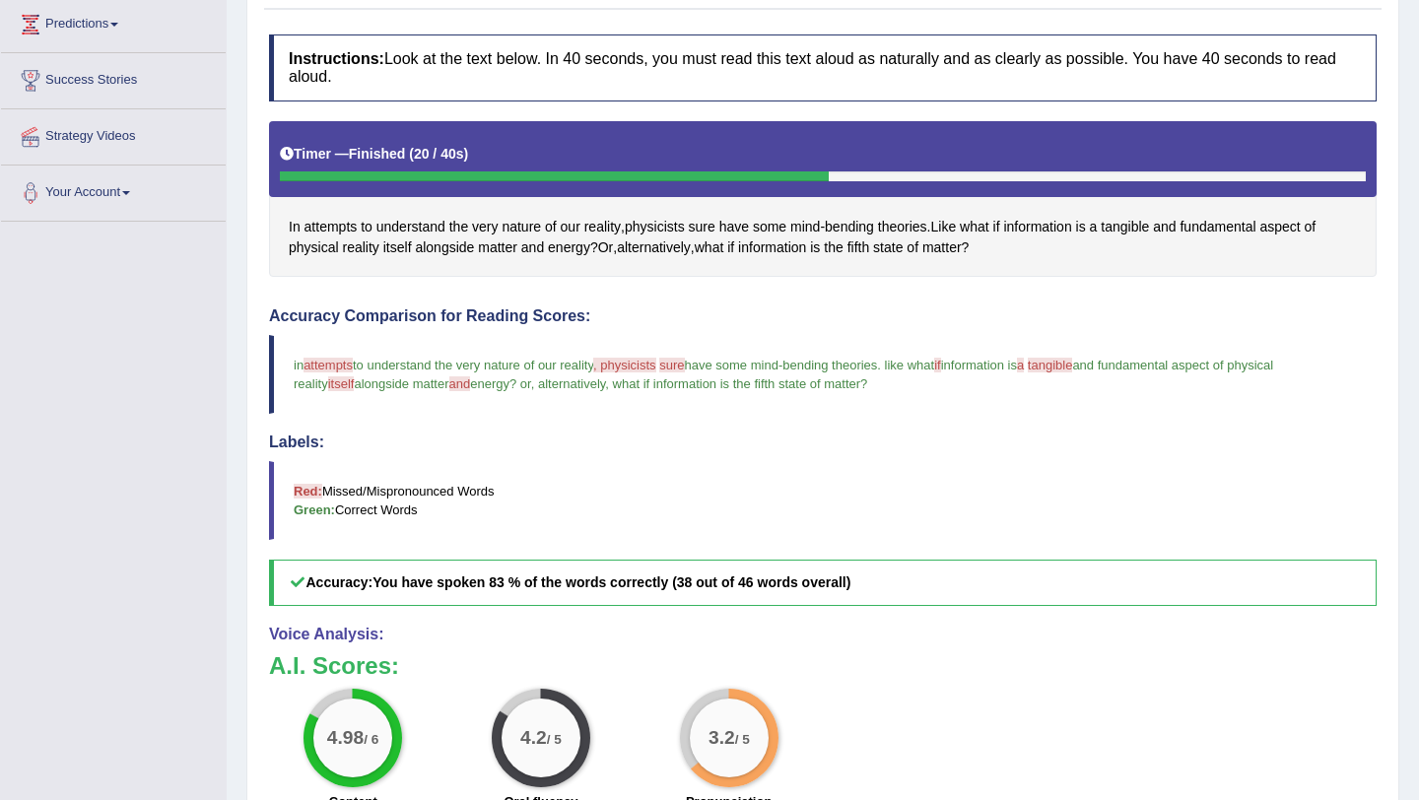
scroll to position [157, 0]
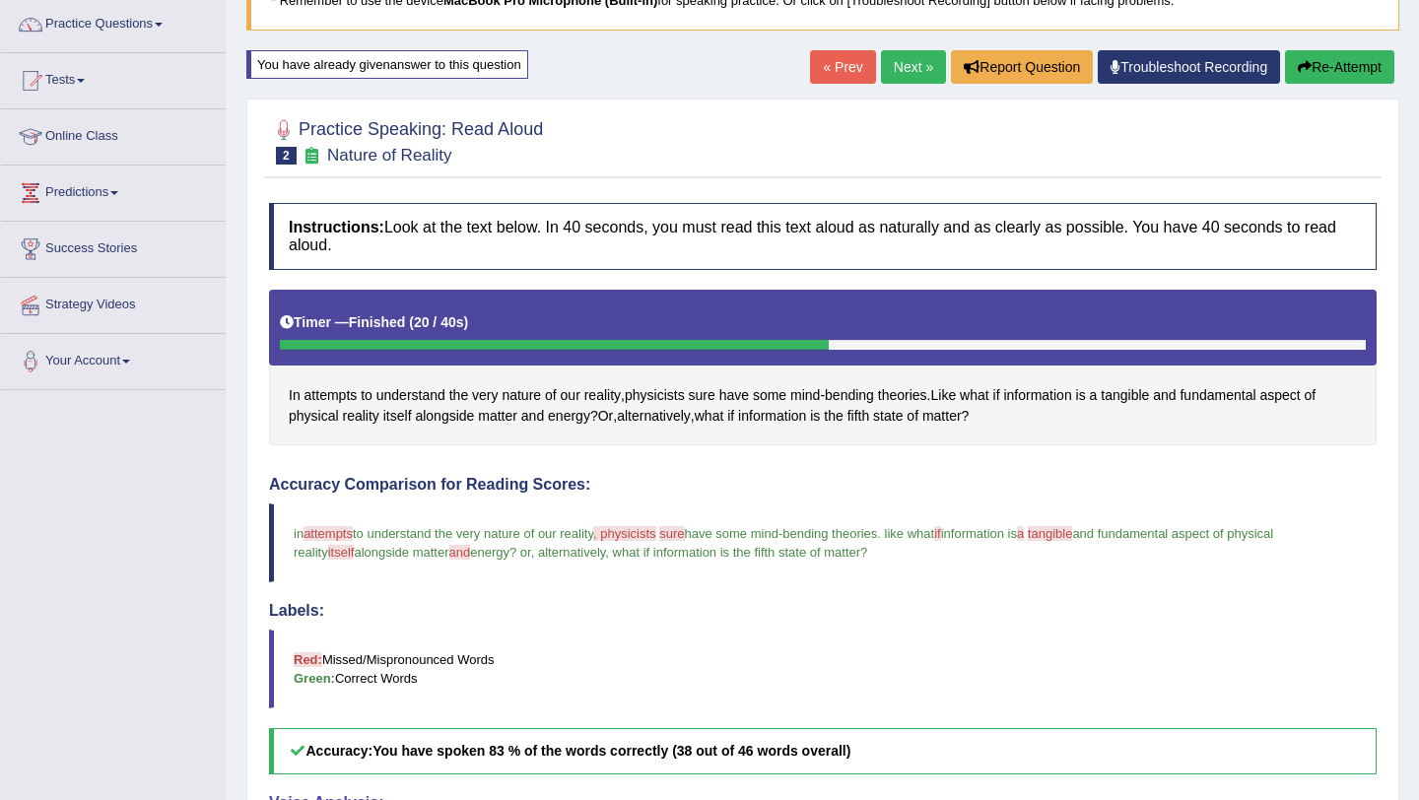
click at [1329, 76] on button "Re-Attempt" at bounding box center [1339, 67] width 109 height 34
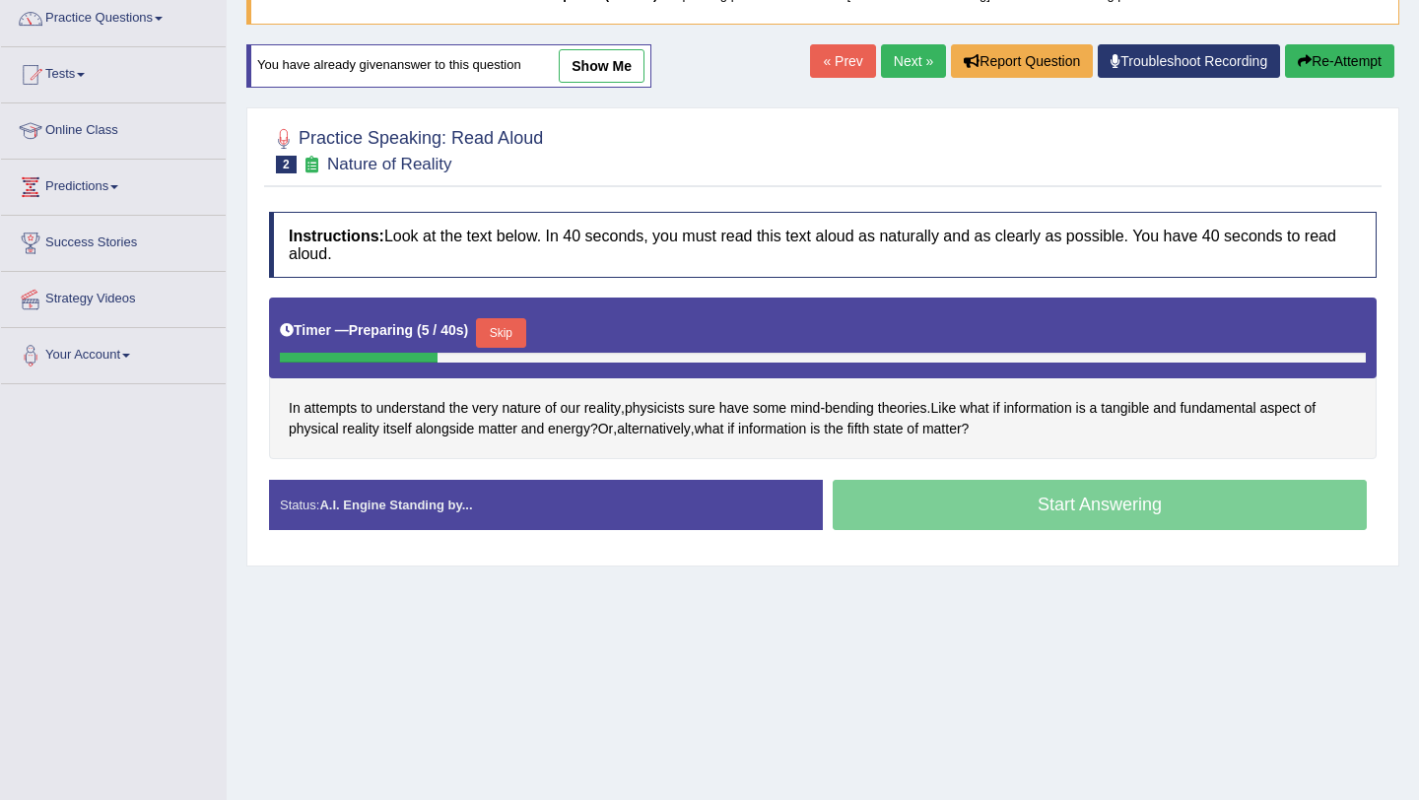
click at [512, 331] on button "Skip" at bounding box center [500, 333] width 49 height 30
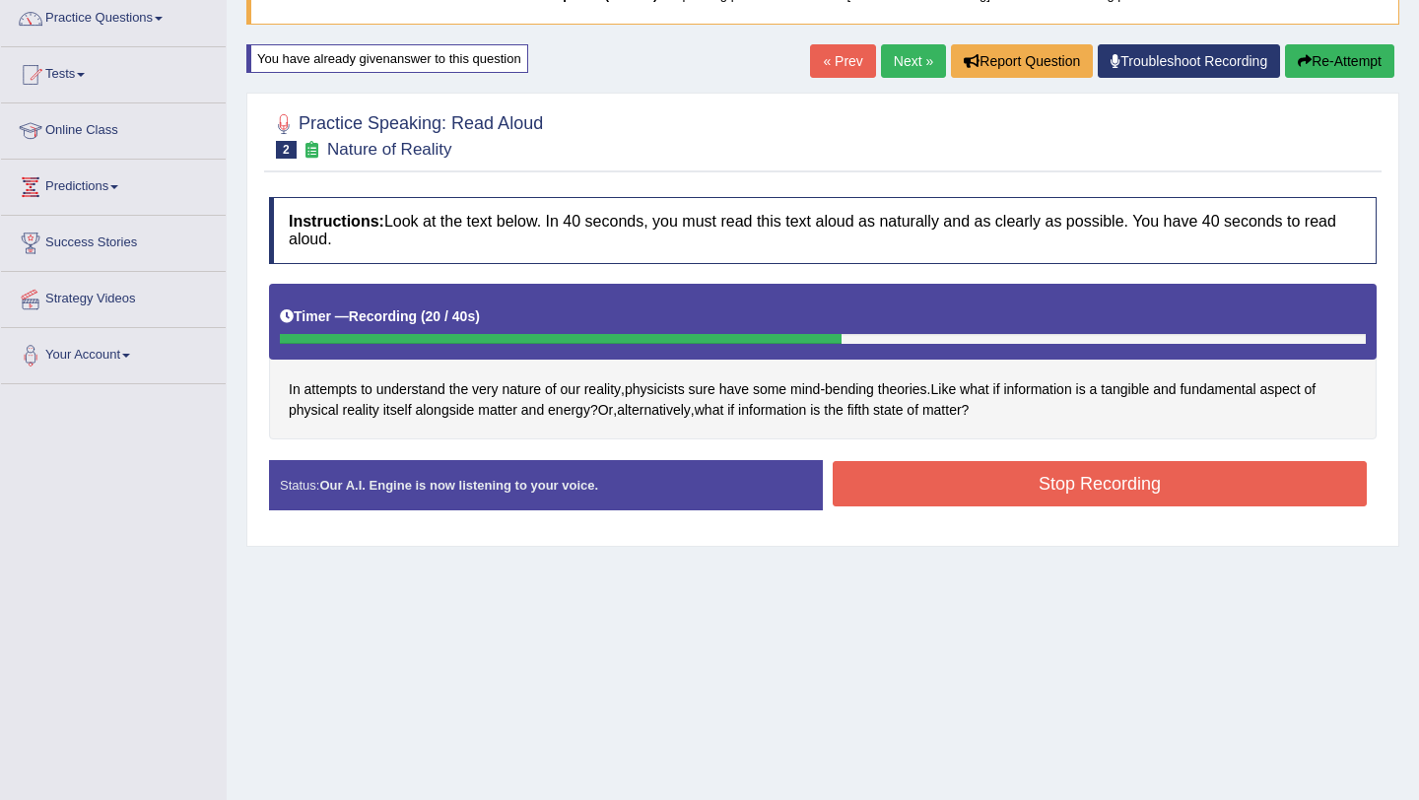
click at [1019, 488] on button "Stop Recording" at bounding box center [1100, 483] width 534 height 45
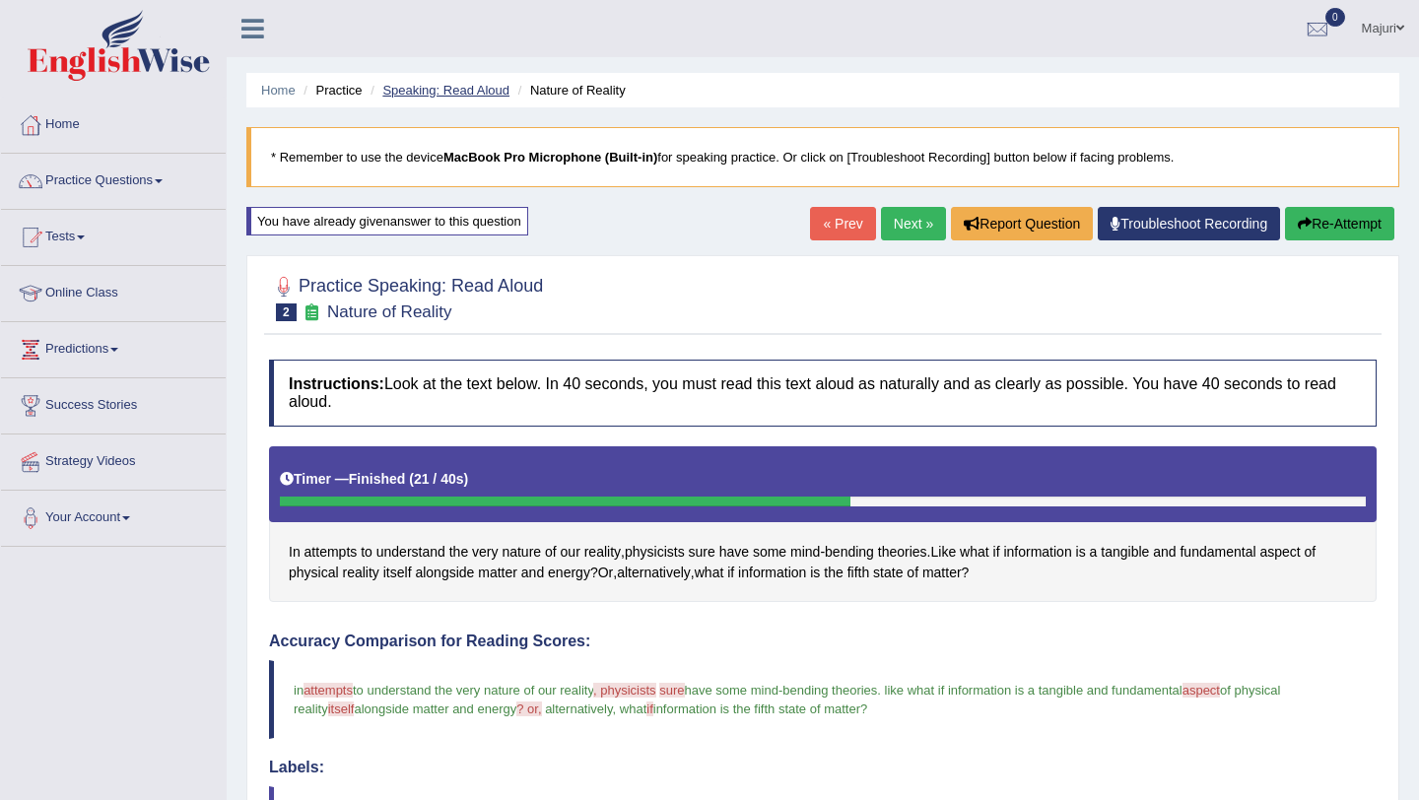
click at [466, 87] on link "Speaking: Read Aloud" at bounding box center [445, 90] width 127 height 15
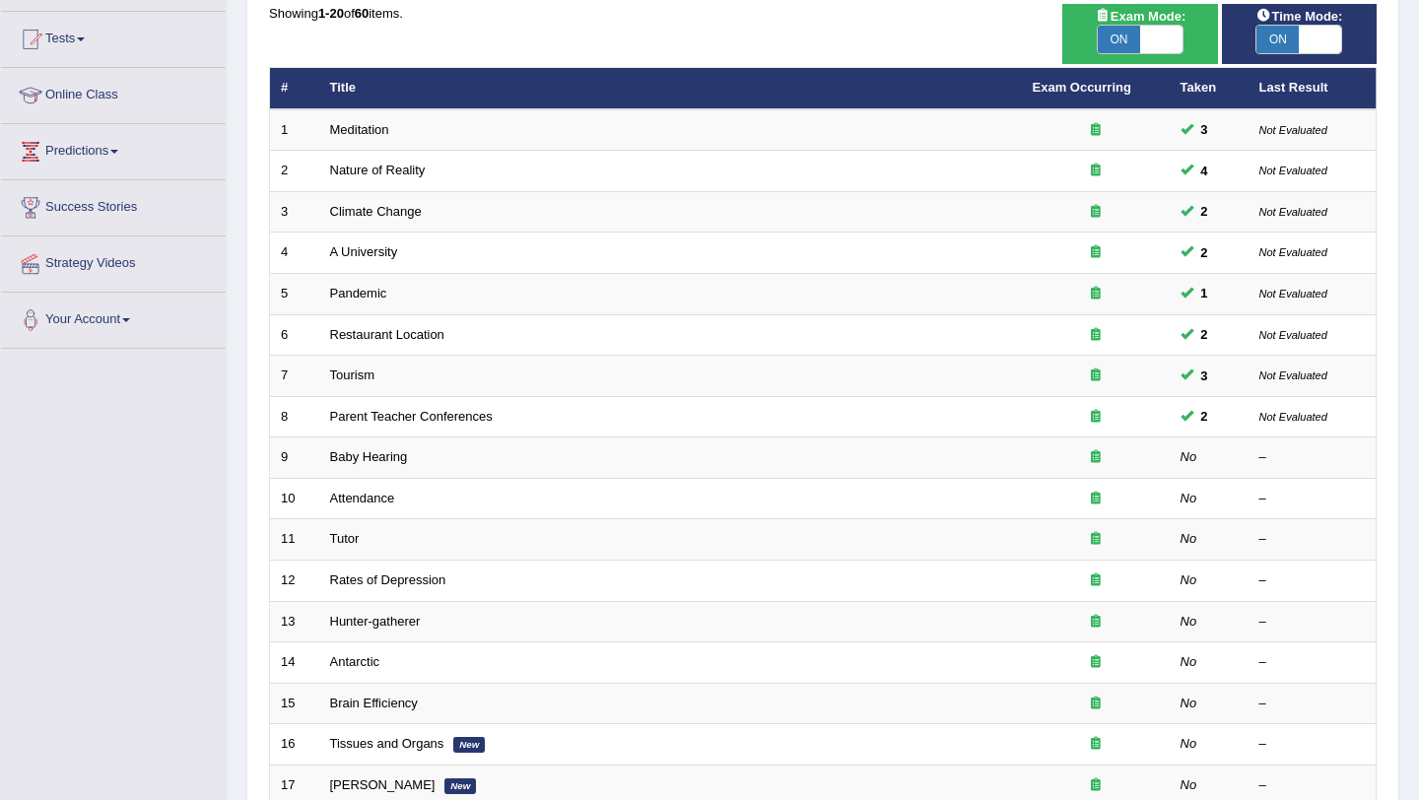
scroll to position [206, 0]
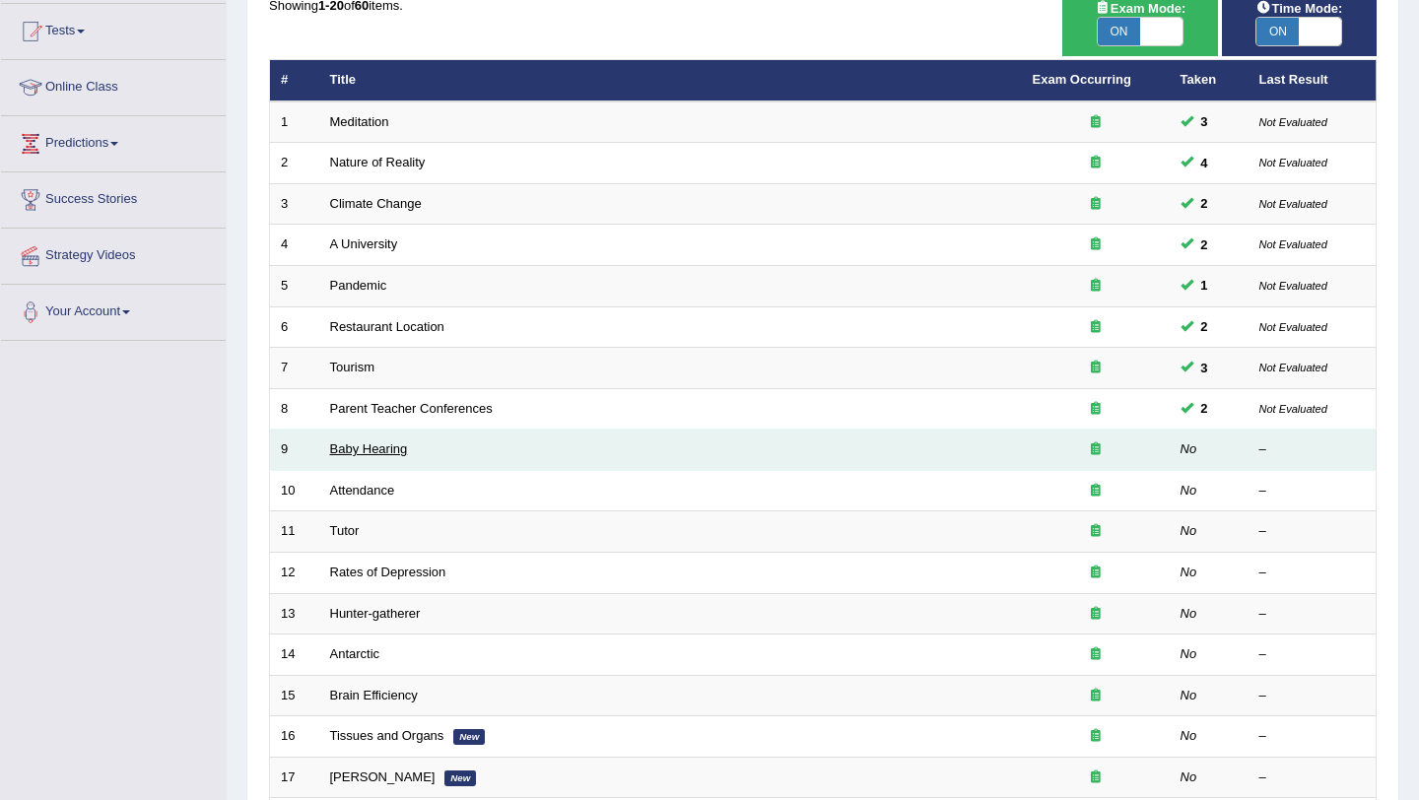
click at [370, 449] on link "Baby Hearing" at bounding box center [369, 449] width 78 height 15
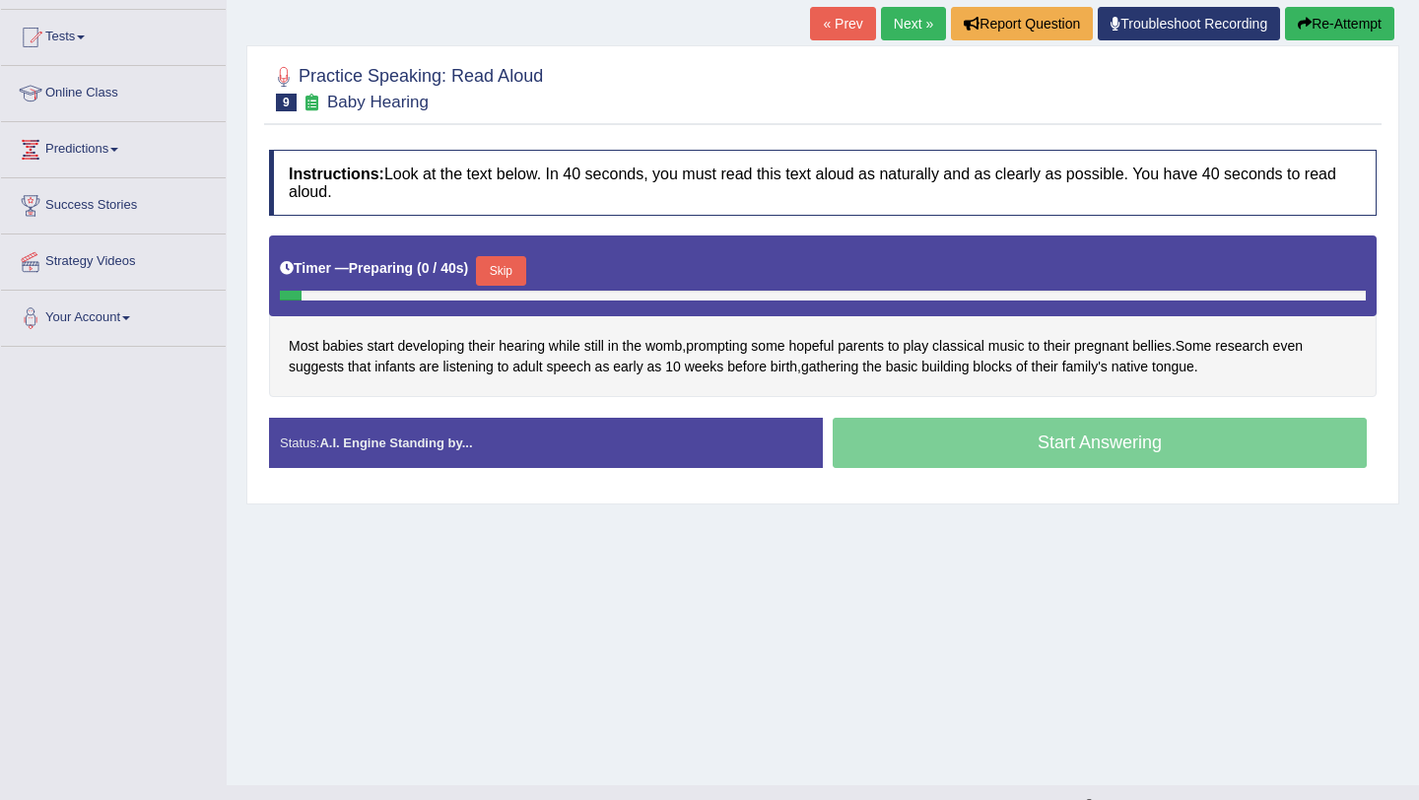
scroll to position [219, 0]
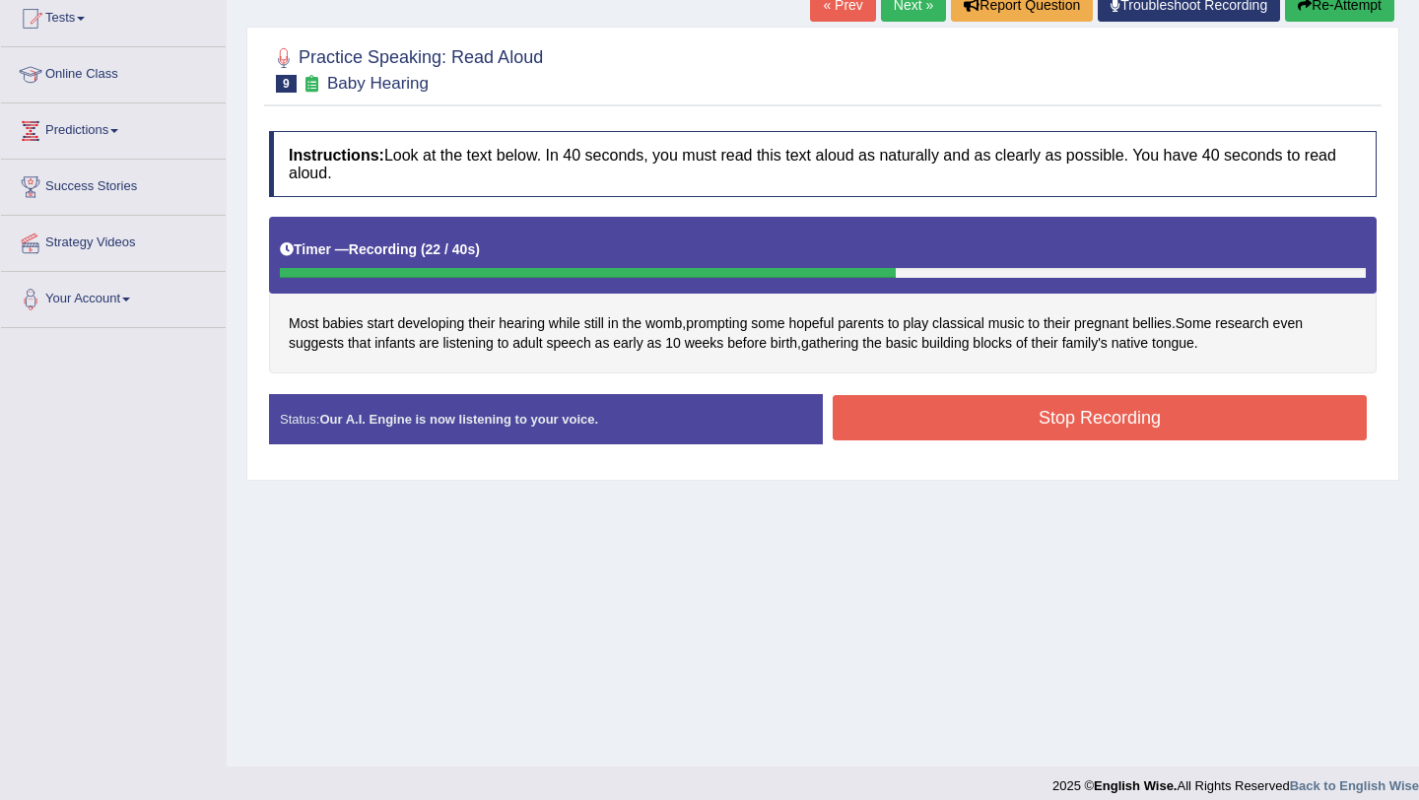
click at [1128, 423] on button "Stop Recording" at bounding box center [1100, 417] width 534 height 45
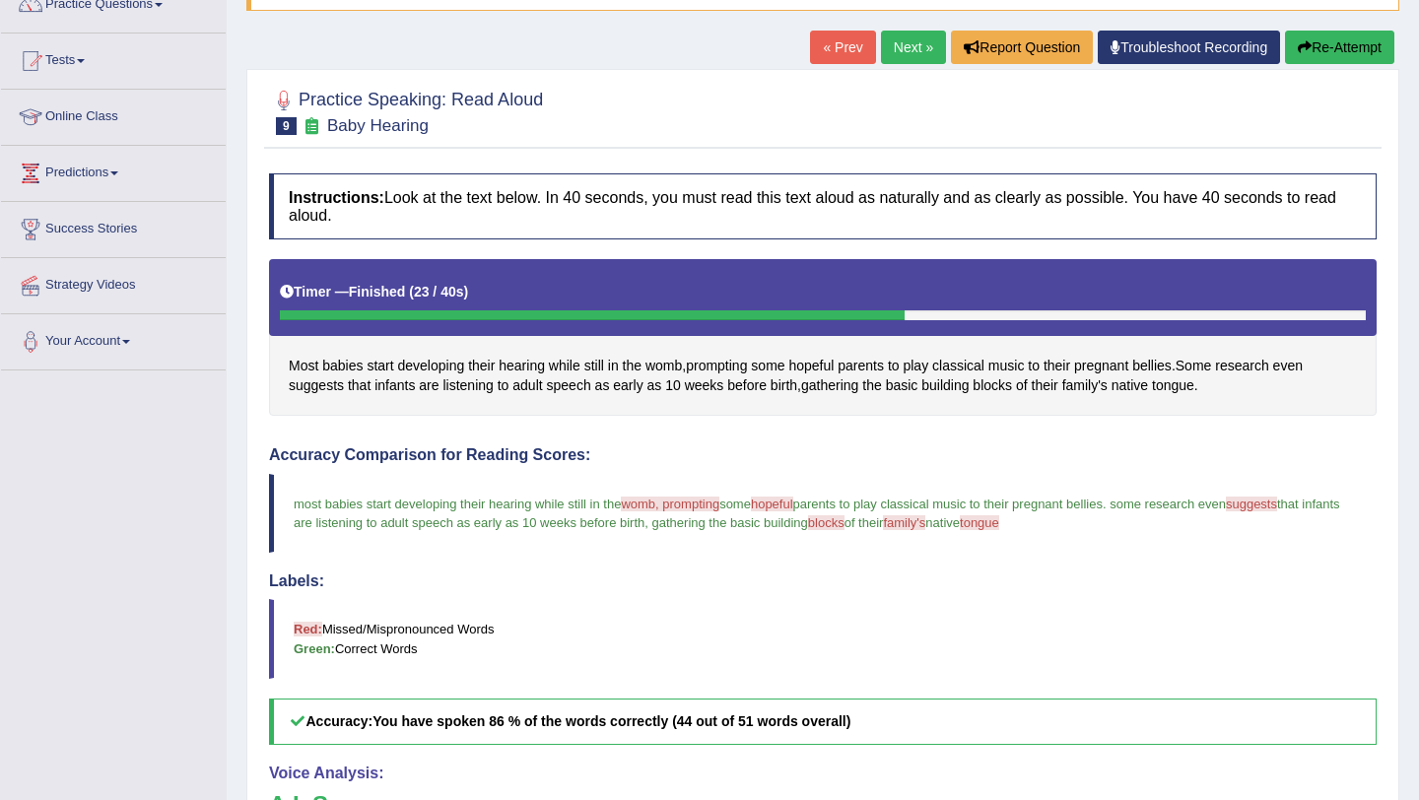
scroll to position [181, 0]
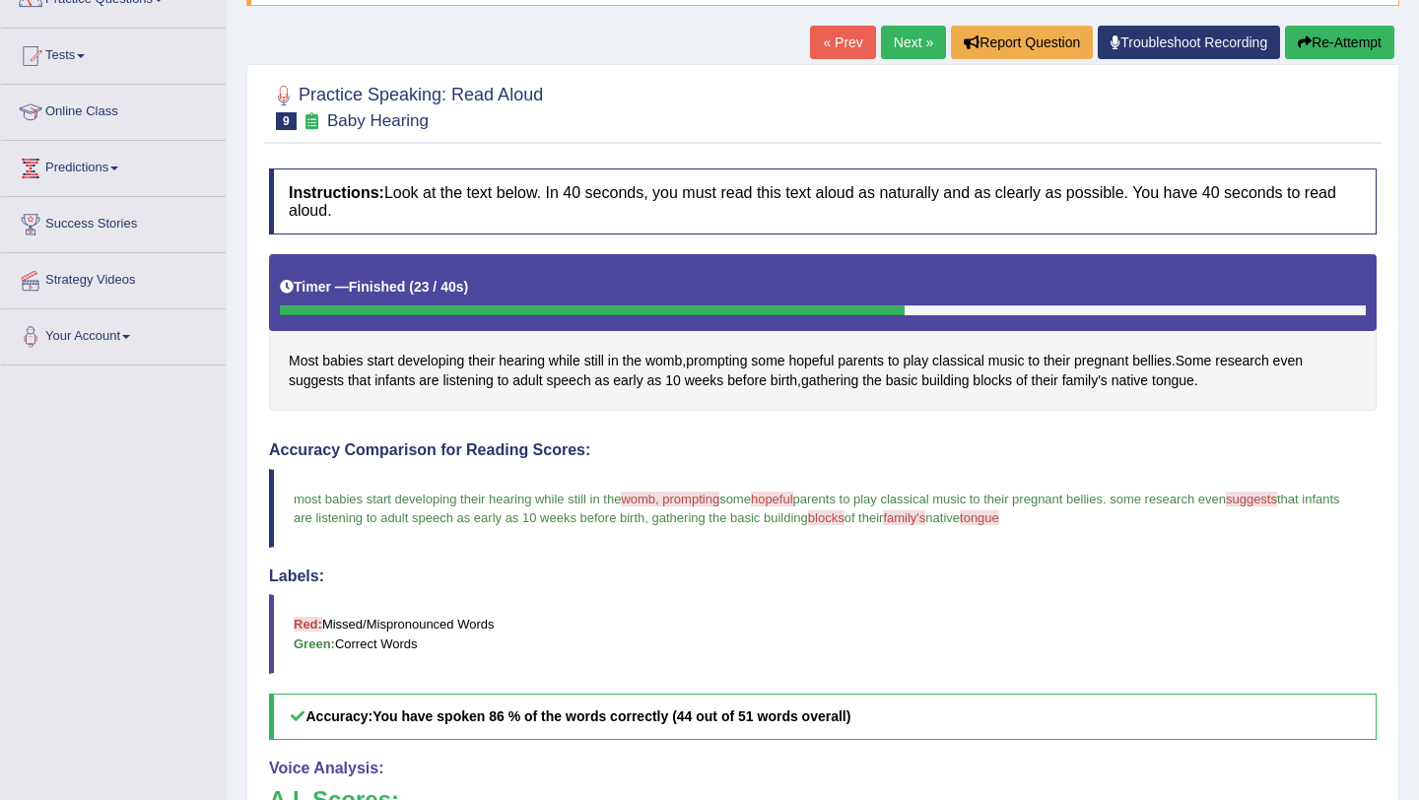
click at [1325, 48] on button "Re-Attempt" at bounding box center [1339, 43] width 109 height 34
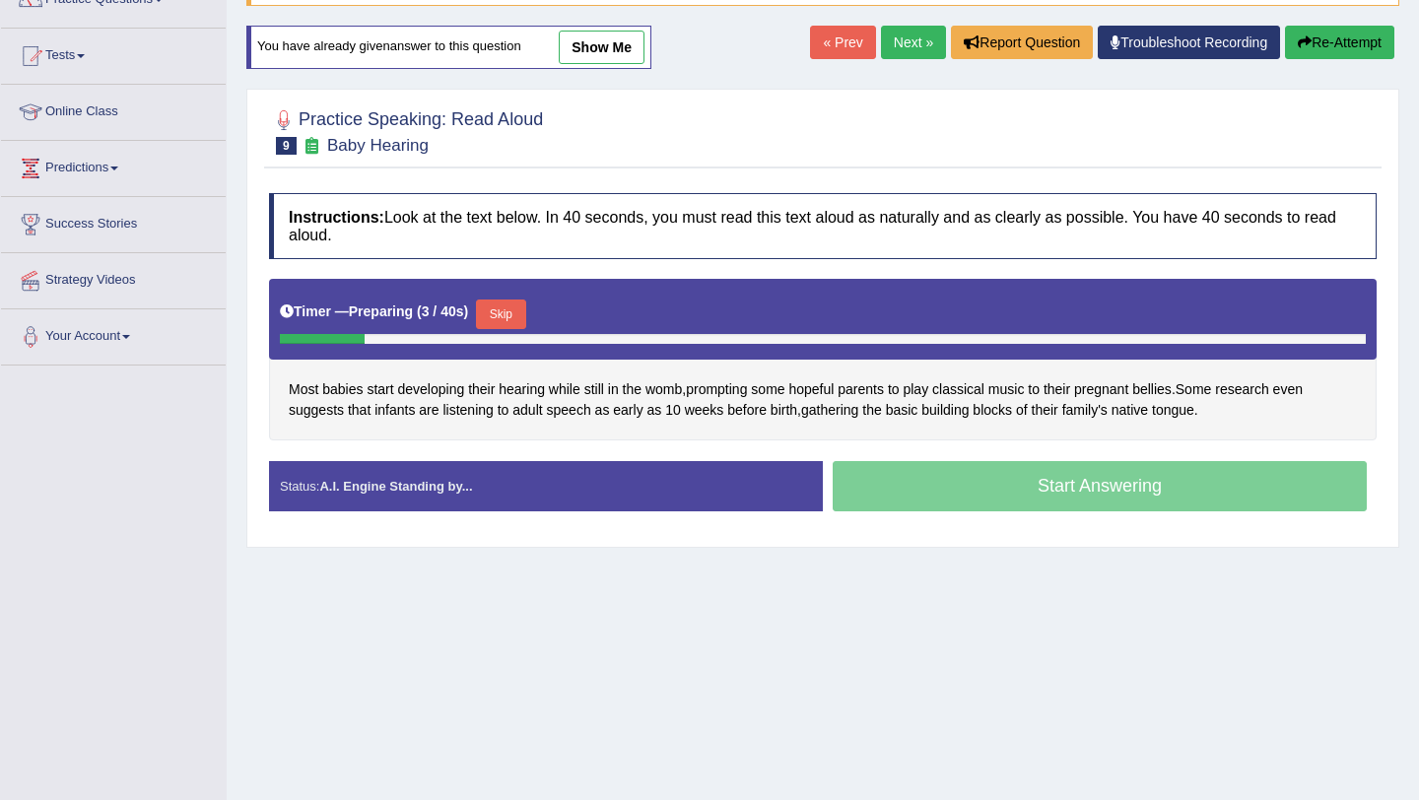
click at [510, 319] on button "Skip" at bounding box center [500, 315] width 49 height 30
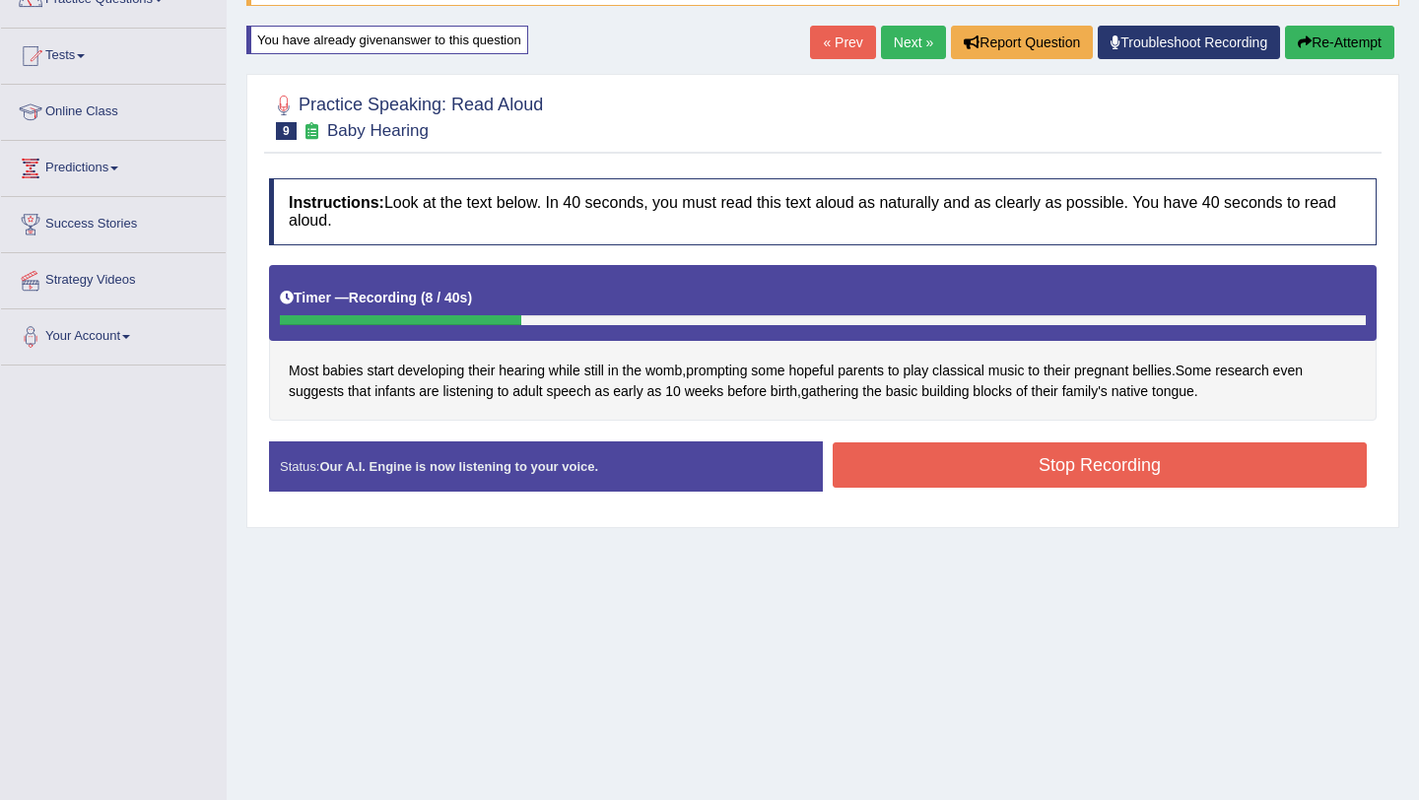
click at [1335, 44] on button "Re-Attempt" at bounding box center [1339, 43] width 109 height 34
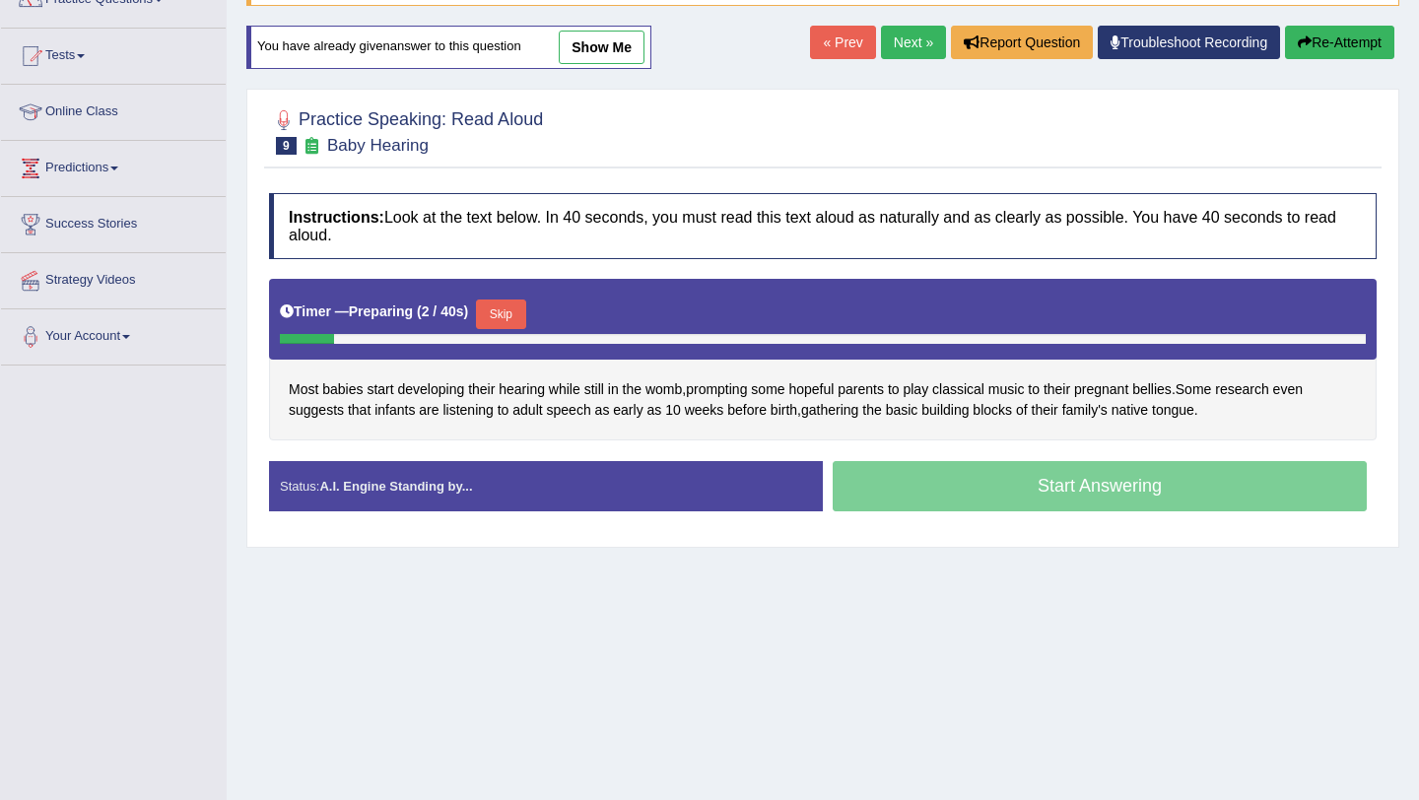
click at [513, 317] on button "Skip" at bounding box center [500, 315] width 49 height 30
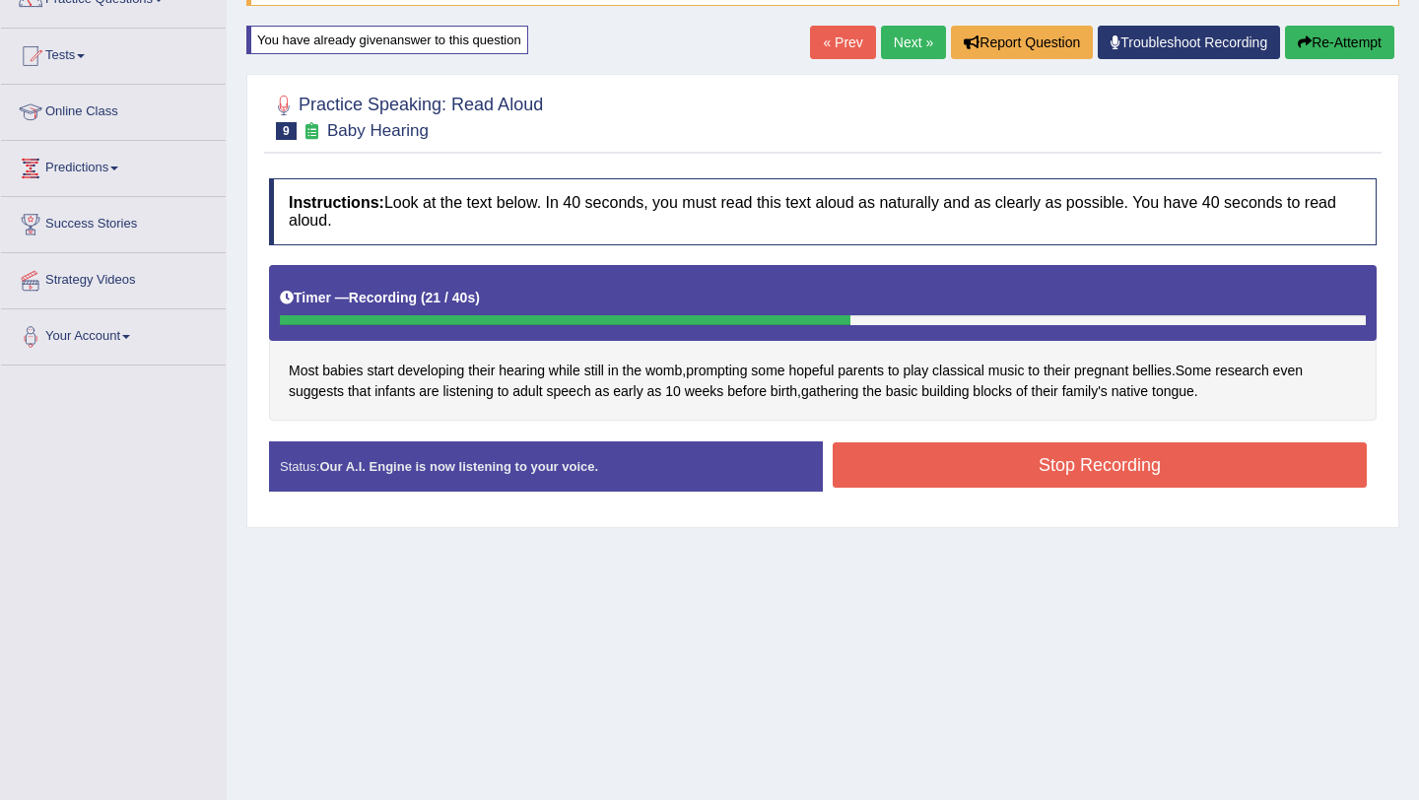
click at [1186, 451] on button "Stop Recording" at bounding box center [1100, 465] width 534 height 45
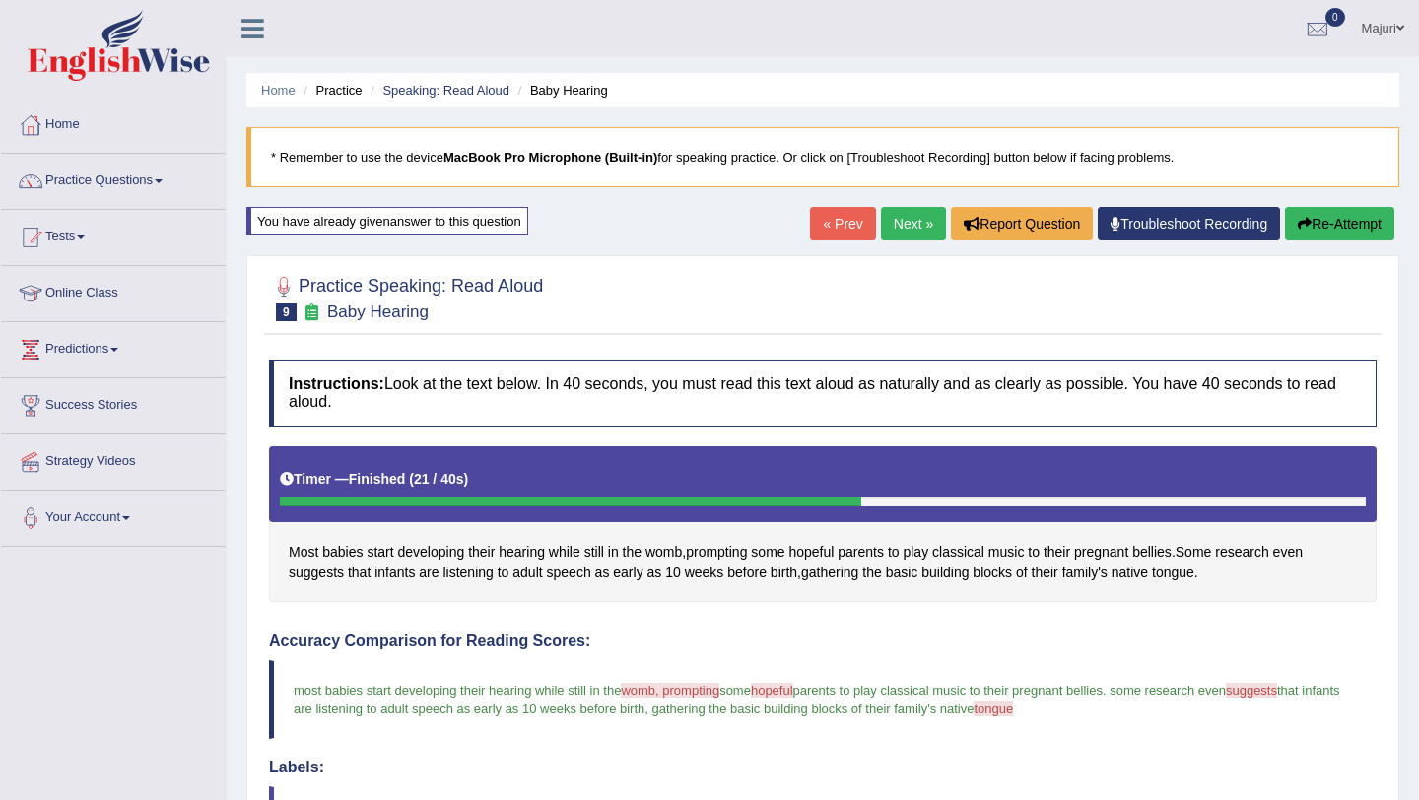
click at [897, 231] on link "Next »" at bounding box center [913, 224] width 65 height 34
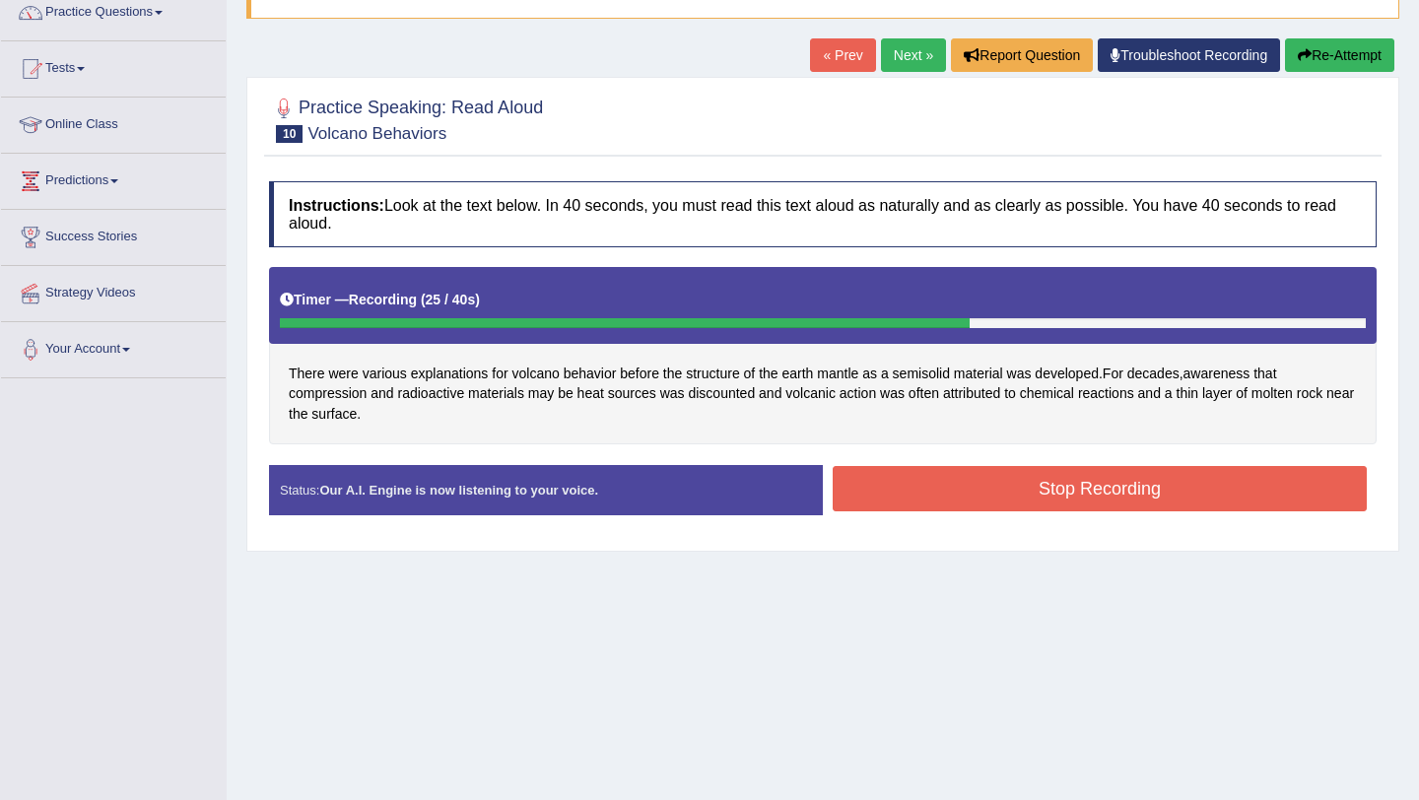
click at [987, 489] on button "Stop Recording" at bounding box center [1100, 488] width 534 height 45
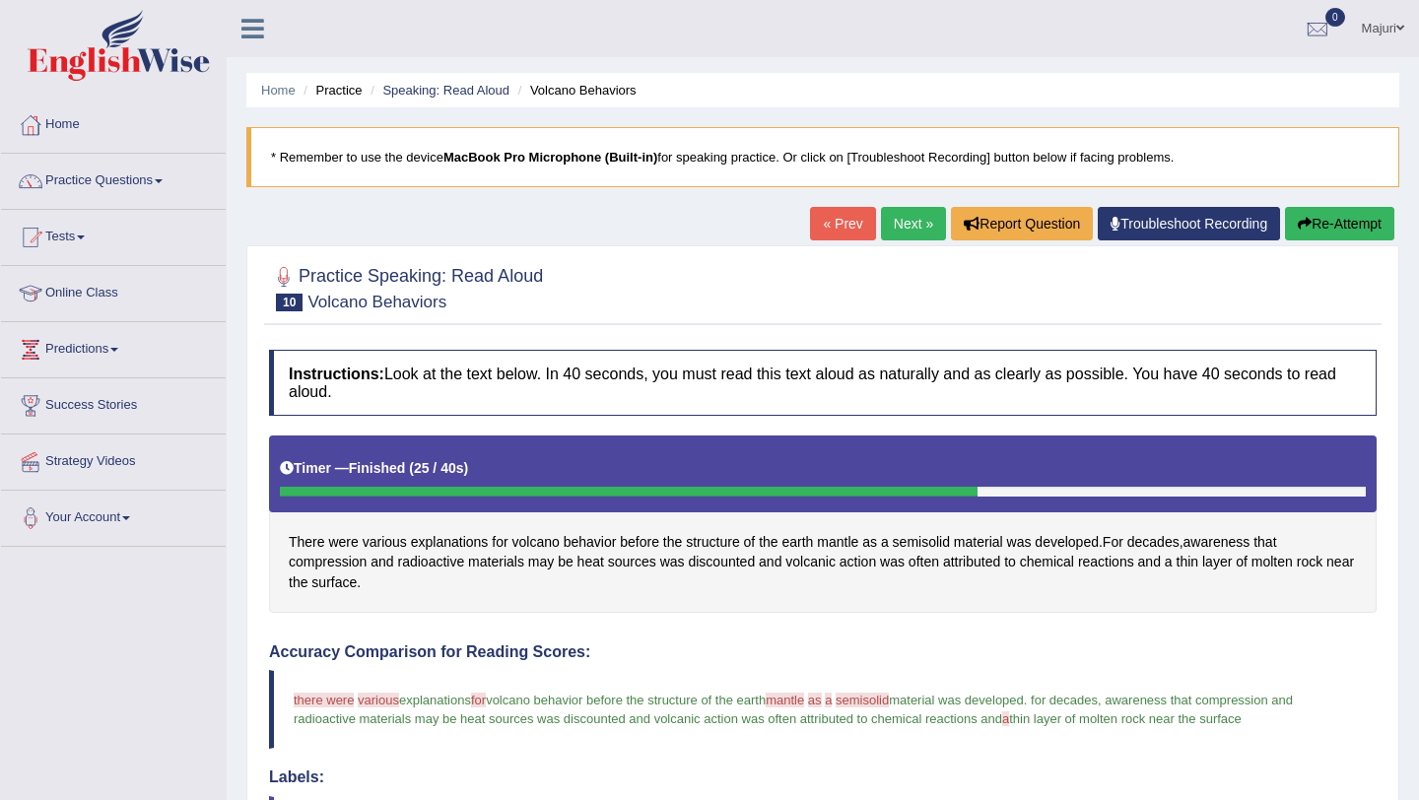
click at [1322, 225] on button "Re-Attempt" at bounding box center [1339, 224] width 109 height 34
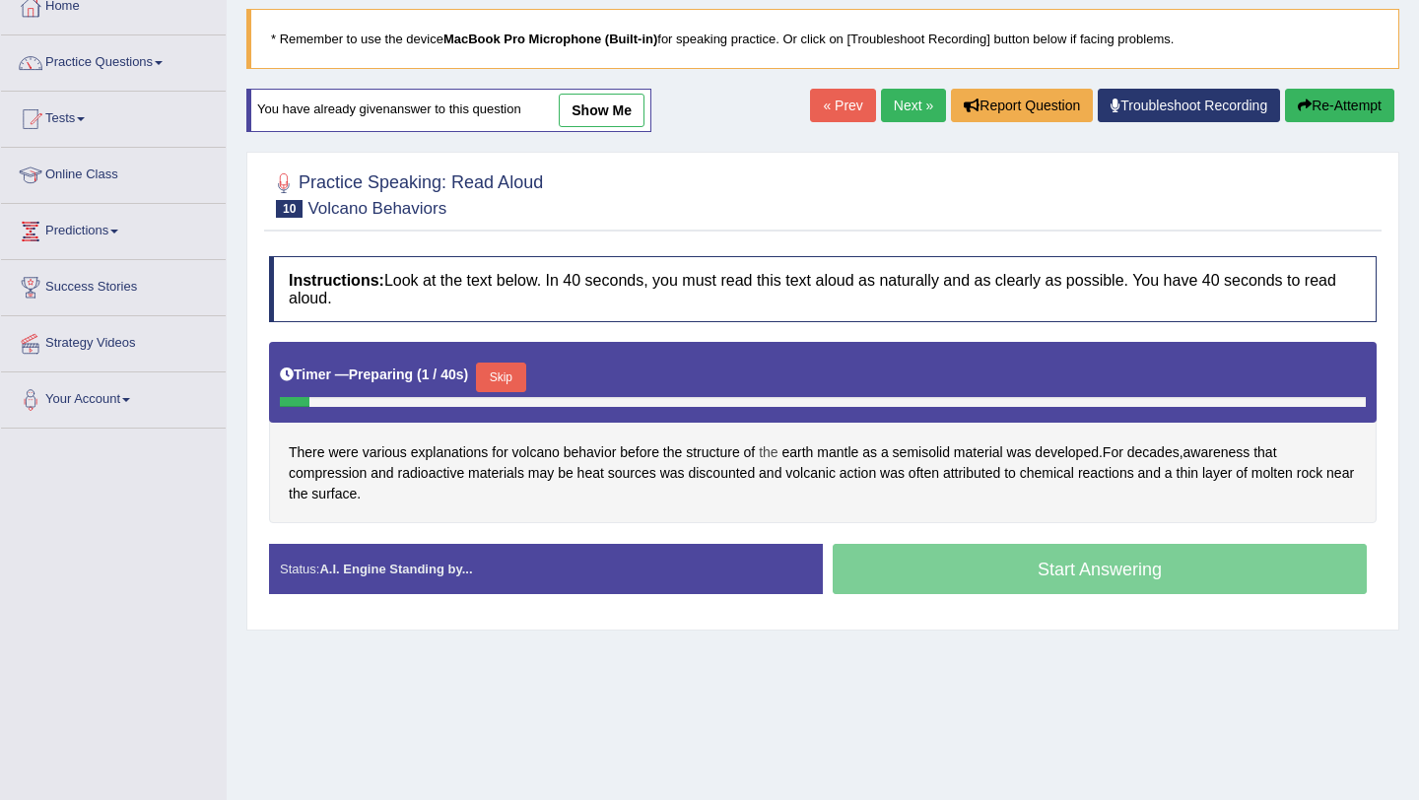
scroll to position [119, 0]
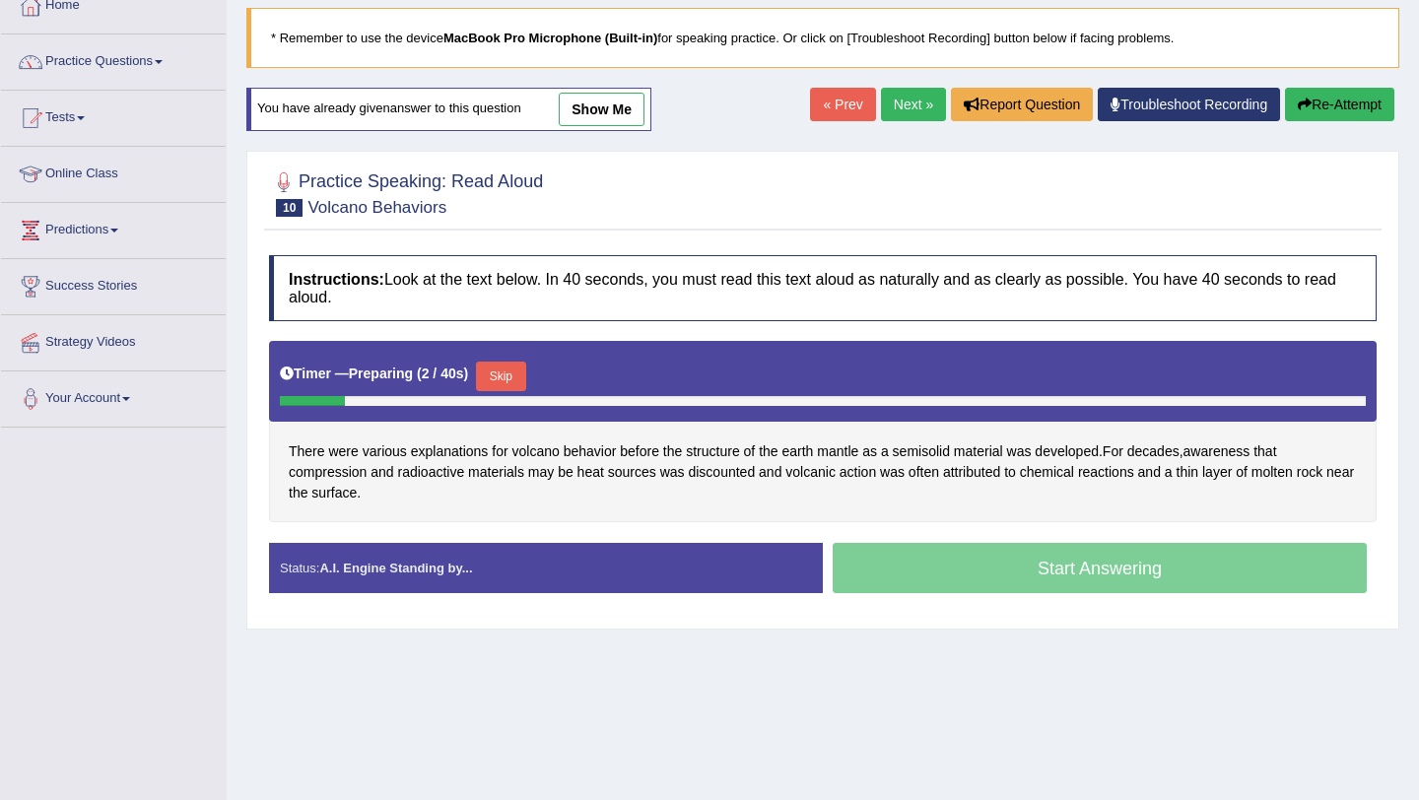
click at [521, 380] on button "Skip" at bounding box center [500, 377] width 49 height 30
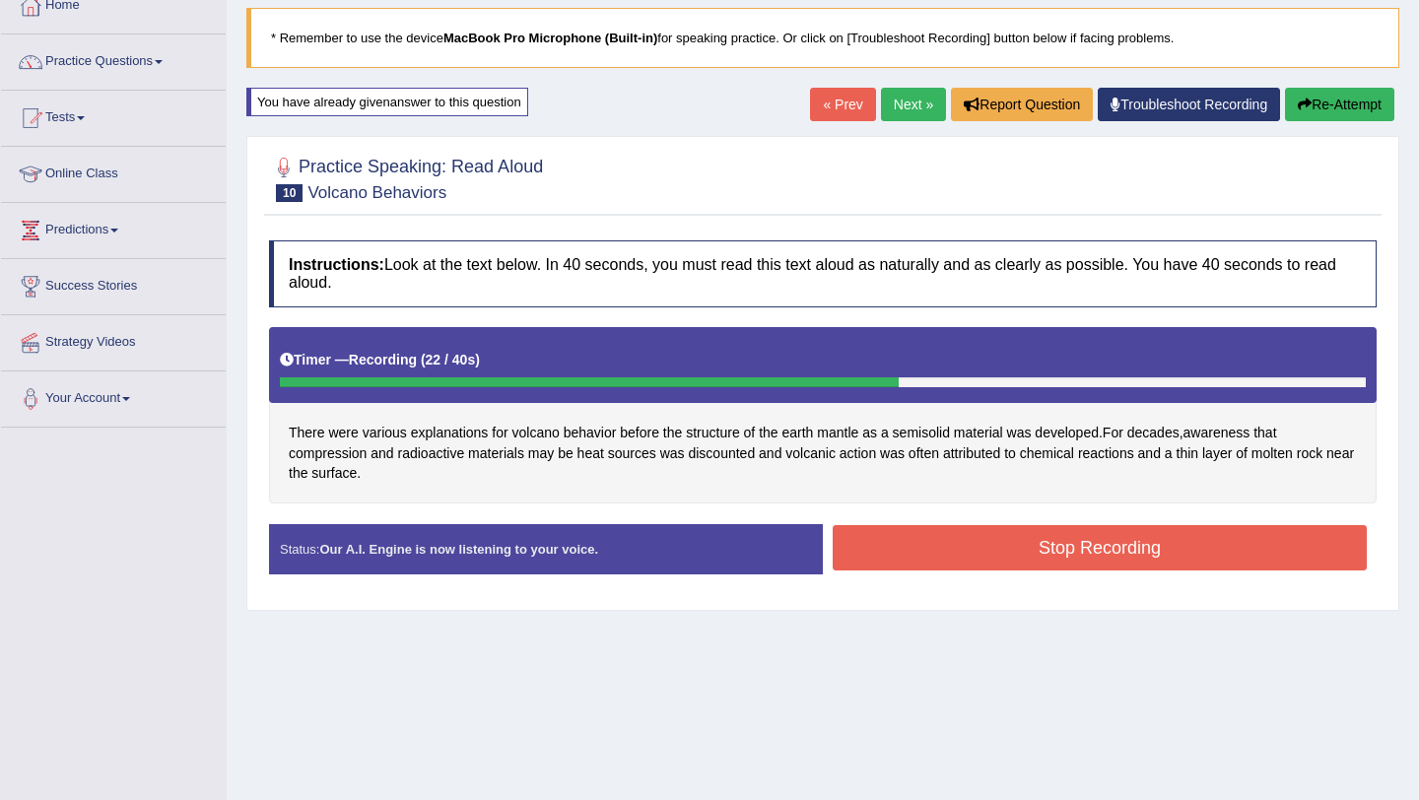
click at [1129, 563] on button "Stop Recording" at bounding box center [1100, 547] width 534 height 45
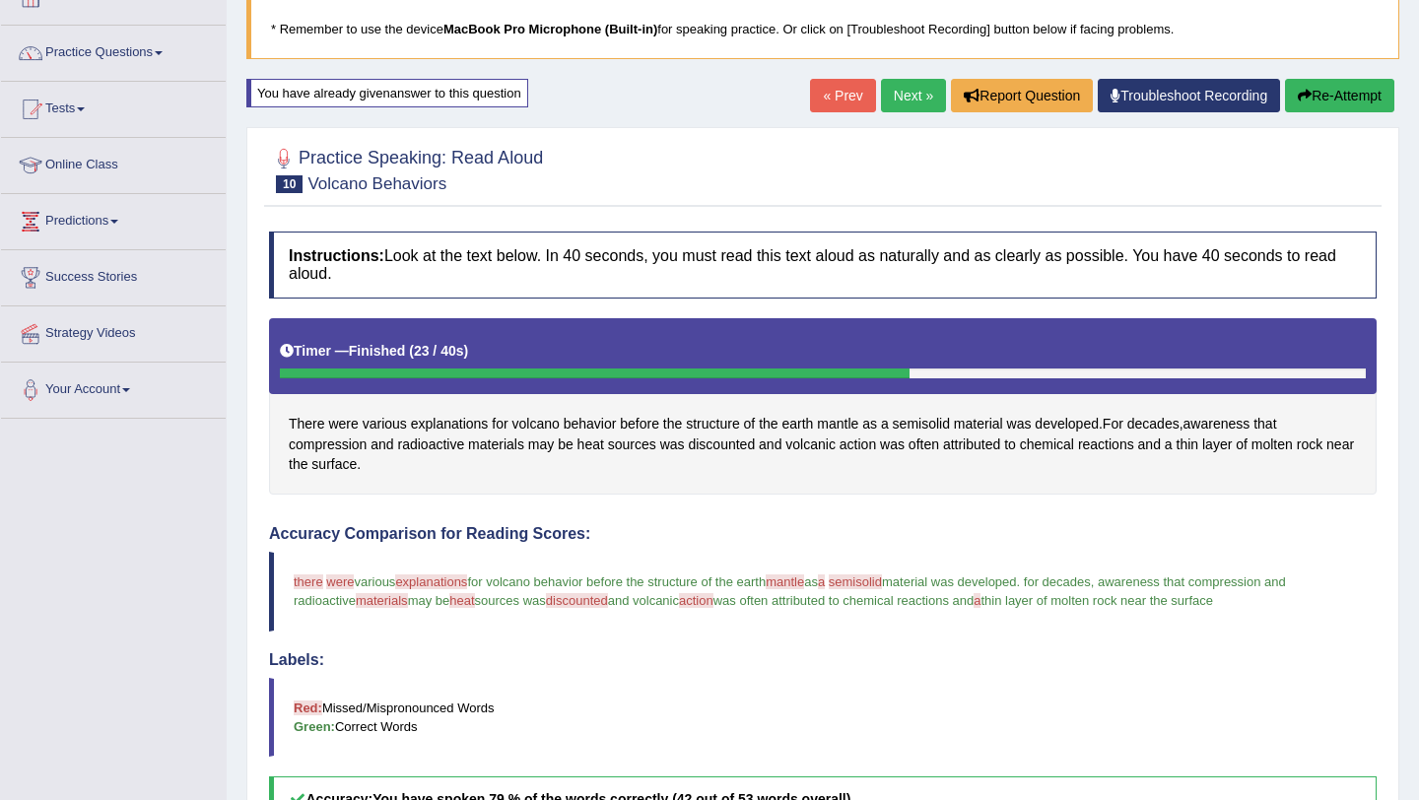
scroll to position [0, 0]
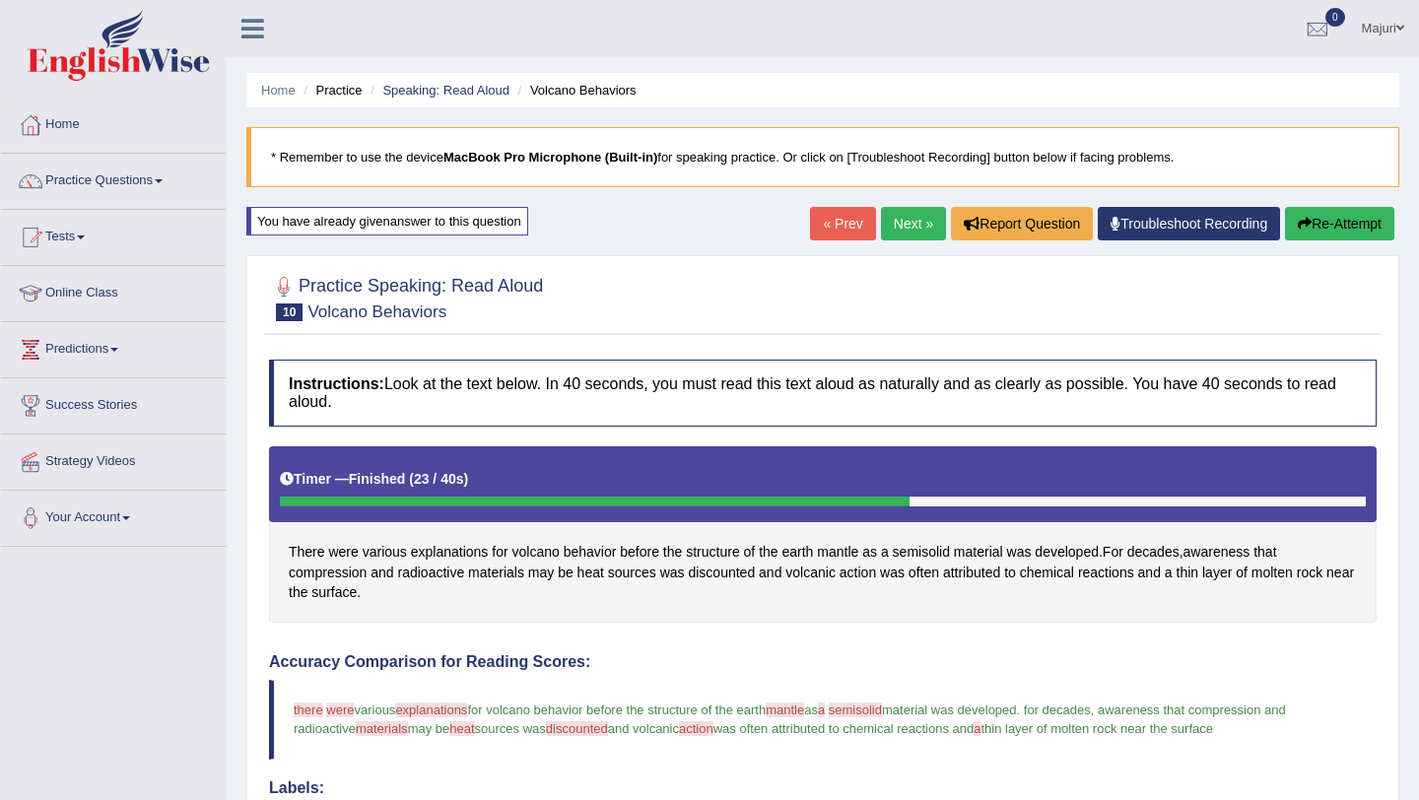
click at [1329, 220] on button "Re-Attempt" at bounding box center [1339, 224] width 109 height 34
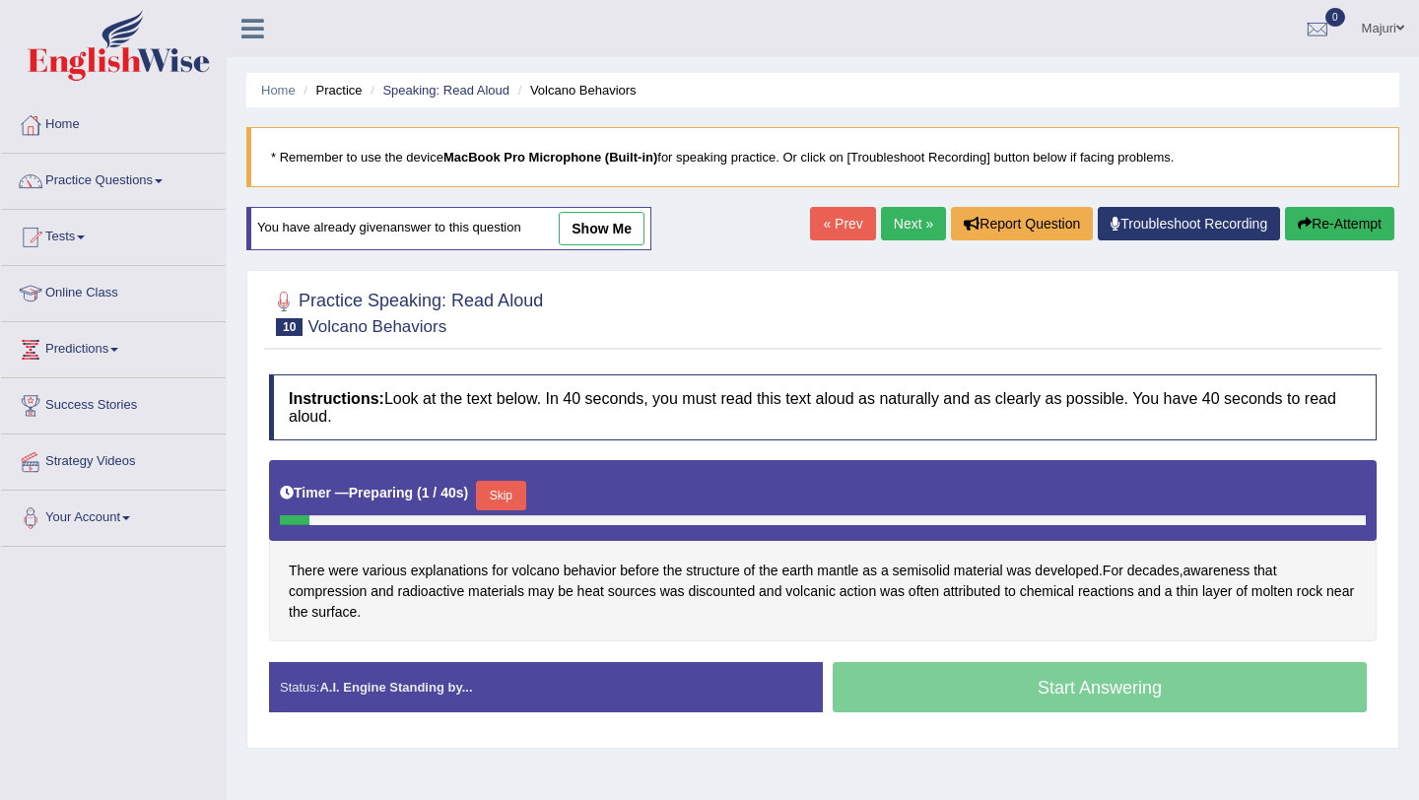
click at [515, 497] on button "Skip" at bounding box center [500, 496] width 49 height 30
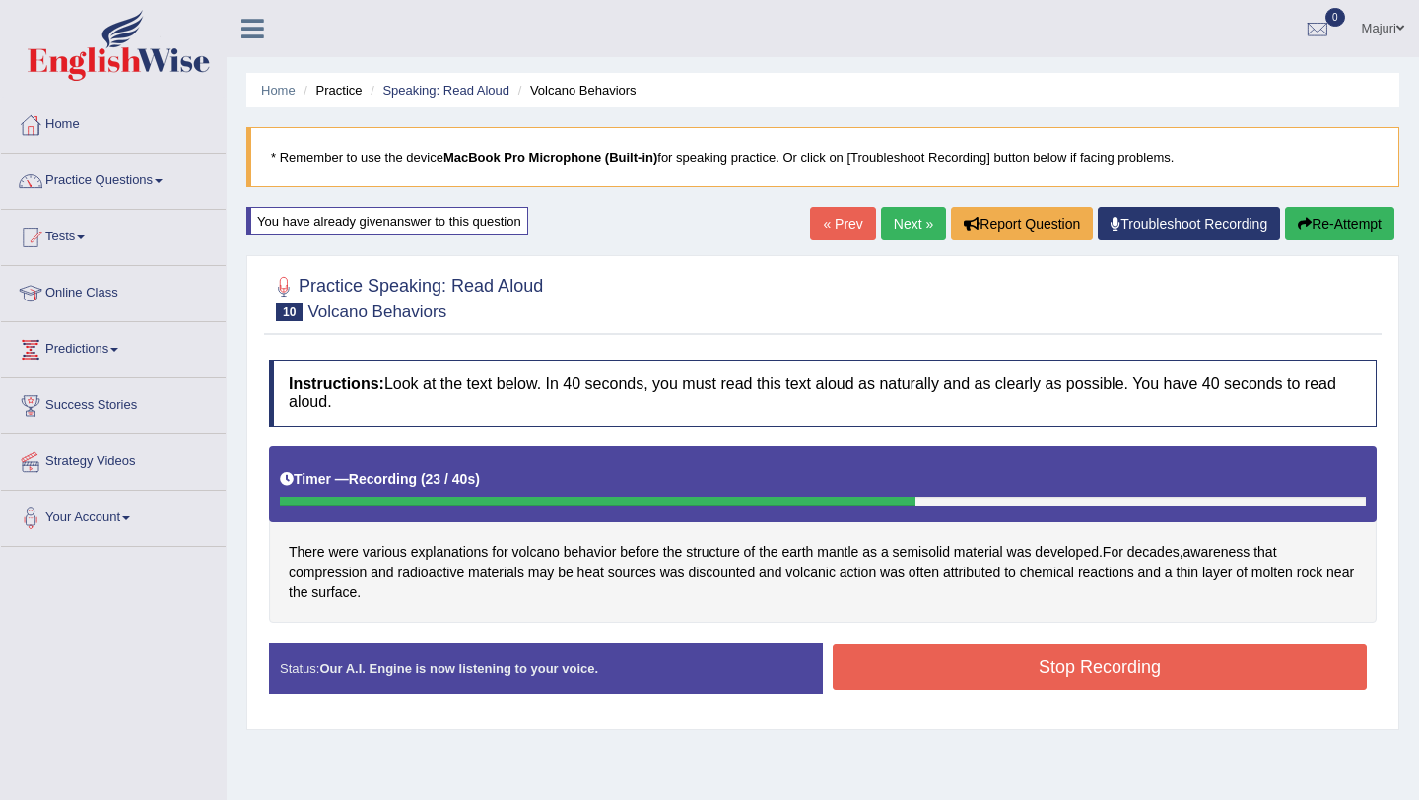
click at [1007, 661] on button "Stop Recording" at bounding box center [1100, 667] width 534 height 45
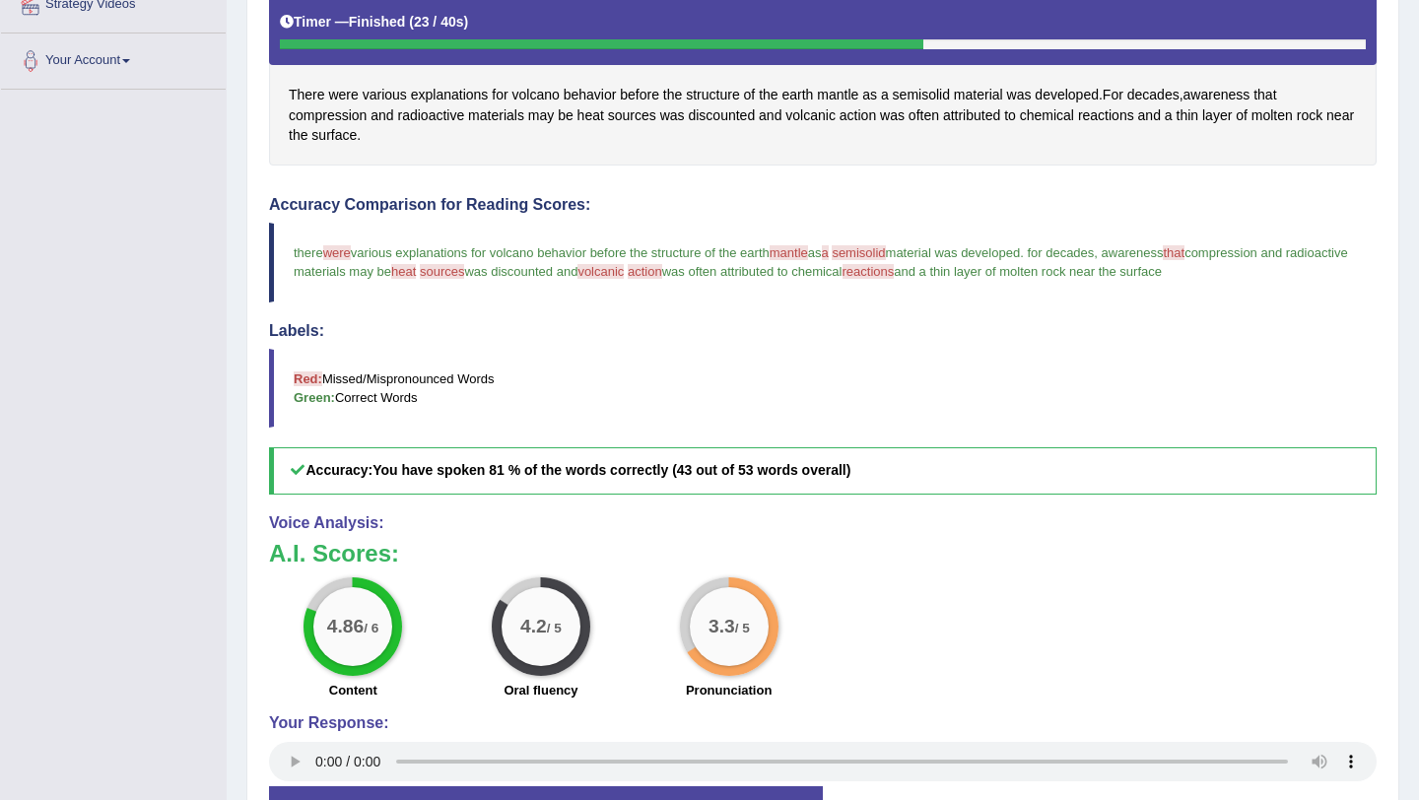
scroll to position [496, 0]
